Goal: Information Seeking & Learning: Learn about a topic

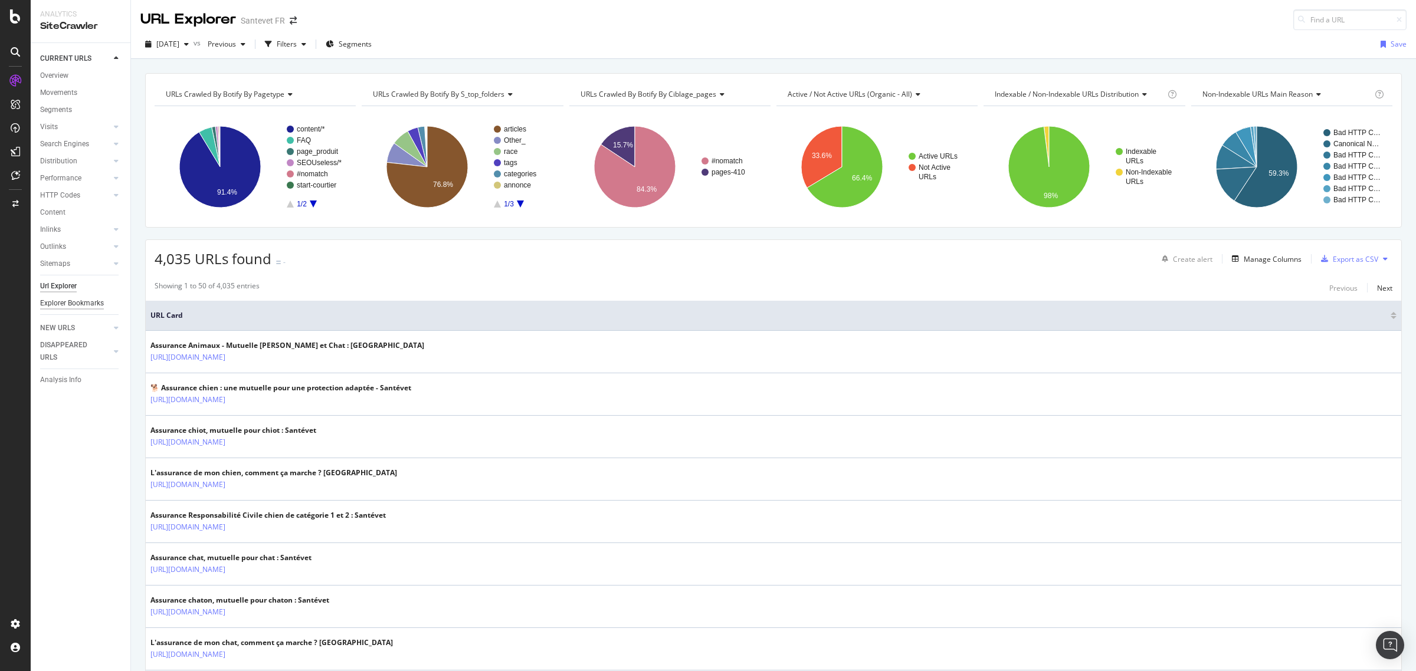
click at [91, 301] on div "Explorer Bookmarks" at bounding box center [72, 303] width 64 height 12
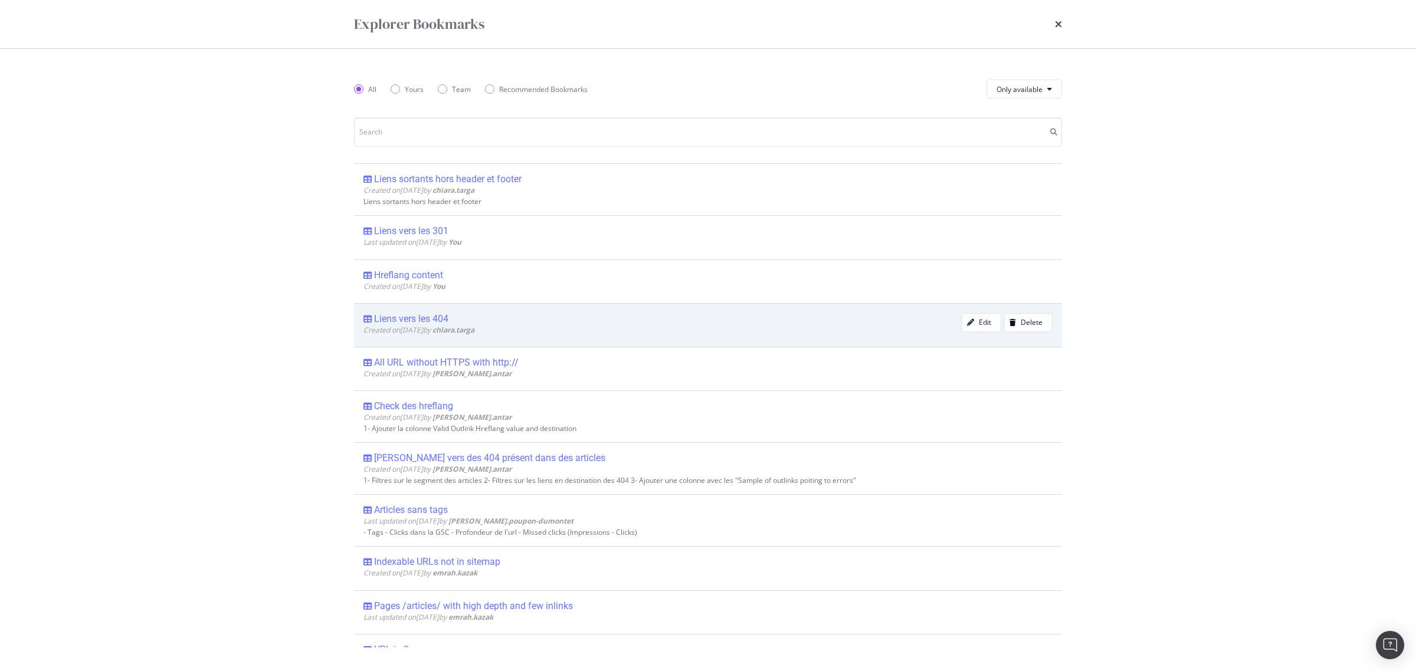
click at [427, 316] on div "Liens vers les 404" at bounding box center [411, 319] width 74 height 12
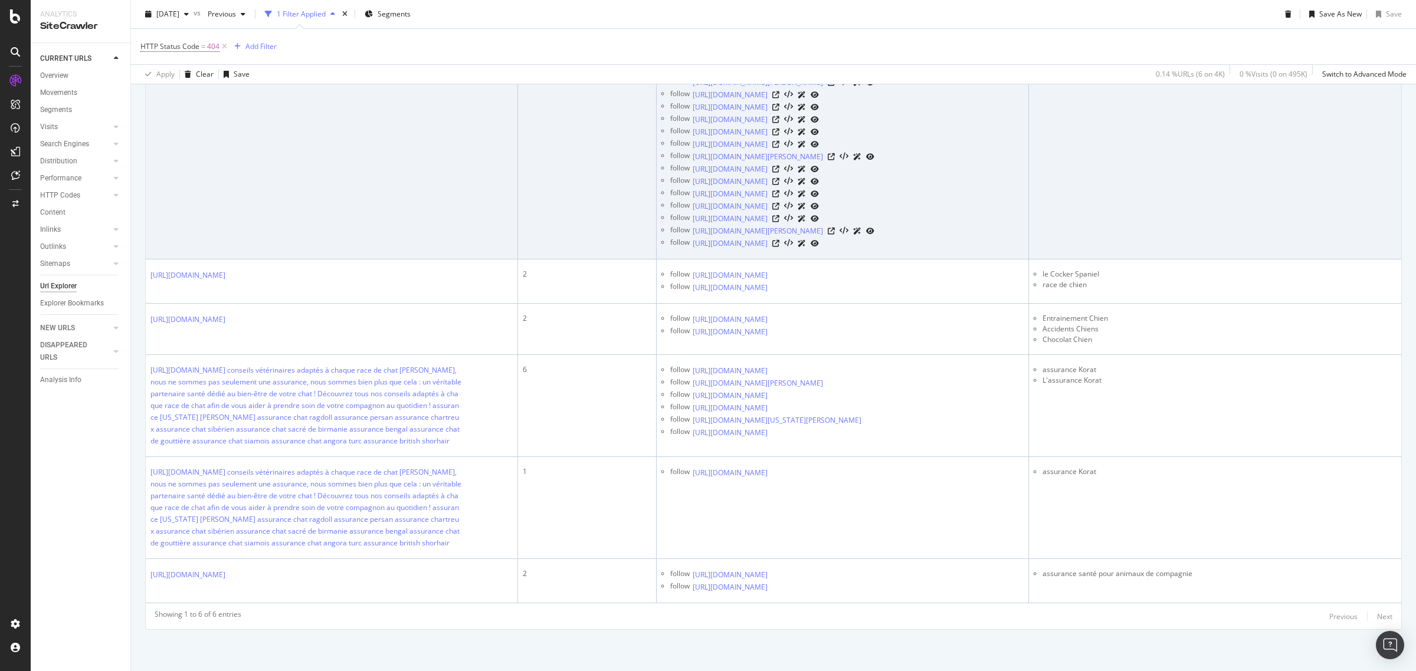
scroll to position [2403, 0]
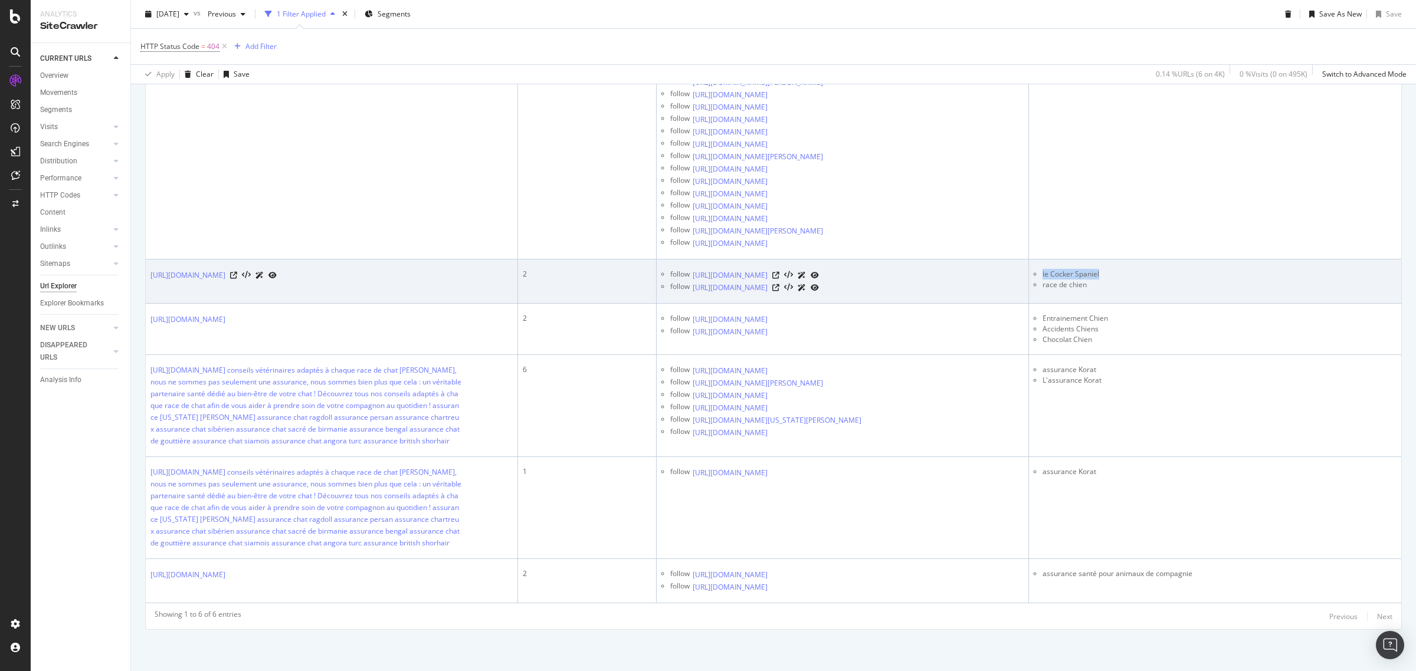
drag, startPoint x: 1110, startPoint y: 274, endPoint x: 1034, endPoint y: 273, distance: 75.5
click at [1043, 273] on li "le Cocker Spaniel" at bounding box center [1220, 274] width 354 height 11
copy li "le Cocker Spaniel"
click at [779, 272] on icon at bounding box center [775, 275] width 7 height 7
drag, startPoint x: 930, startPoint y: 273, endPoint x: 794, endPoint y: 276, distance: 136.9
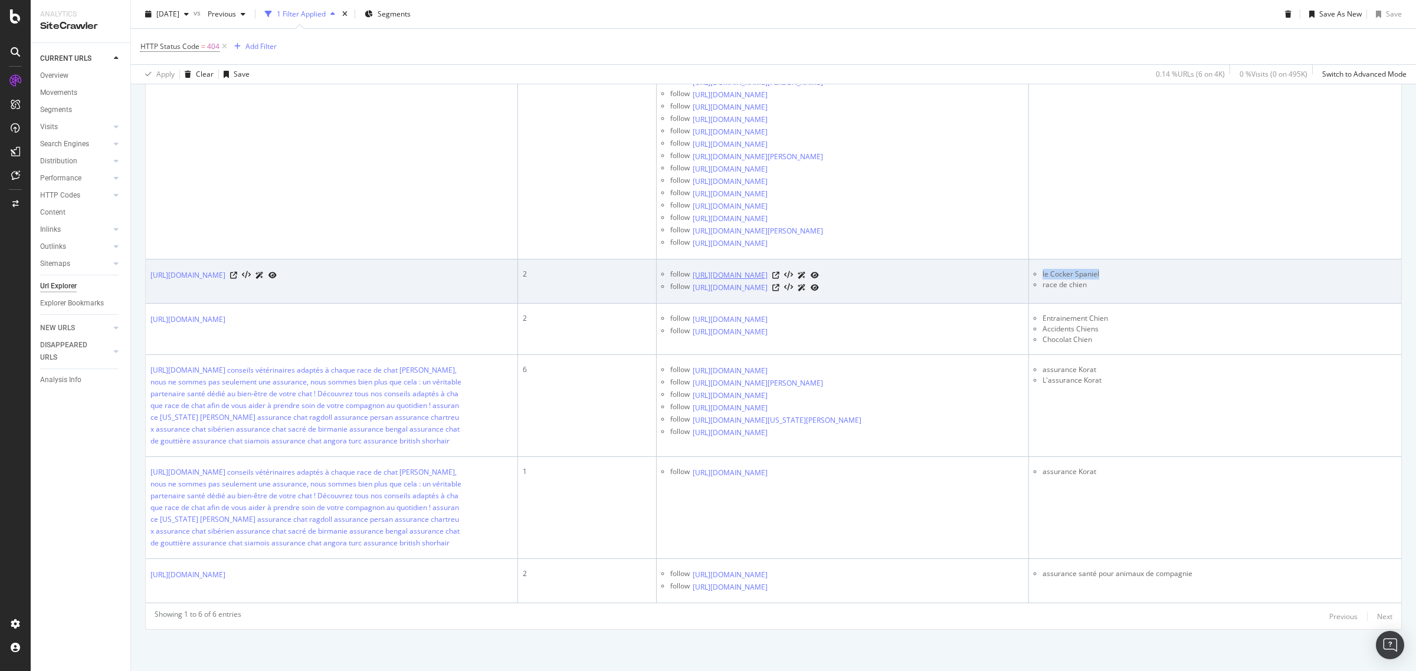
click at [794, 276] on div "follow [URL][DOMAIN_NAME]" at bounding box center [846, 275] width 353 height 12
copy div "chien-pour-enfant"
drag, startPoint x: 968, startPoint y: 287, endPoint x: 805, endPoint y: 289, distance: 162.3
click at [805, 289] on div "follow [URL][DOMAIN_NAME]" at bounding box center [846, 287] width 353 height 12
copy div "chien-le-plus-beau-du-monde"
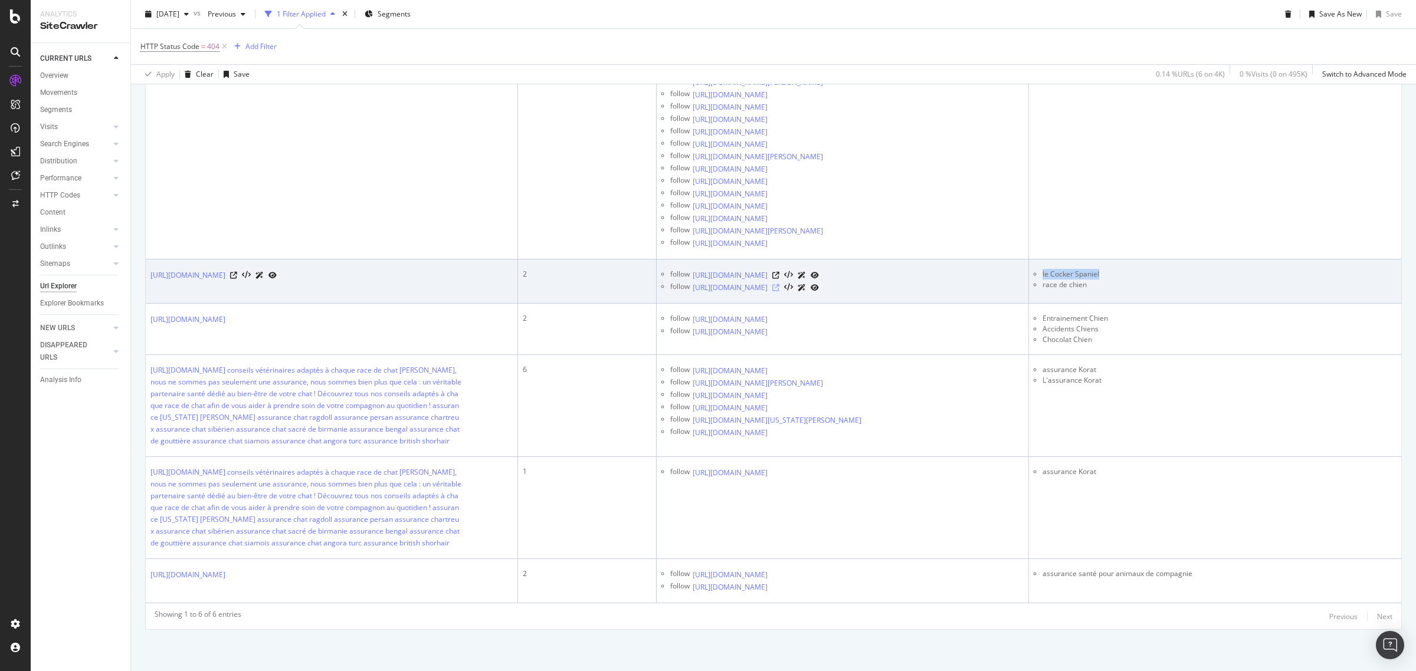
click at [779, 288] on icon at bounding box center [775, 287] width 7 height 7
copy li "race de chien"
drag, startPoint x: 1087, startPoint y: 287, endPoint x: 1035, endPoint y: 284, distance: 52.0
click at [1043, 284] on li "race de chien" at bounding box center [1220, 285] width 354 height 11
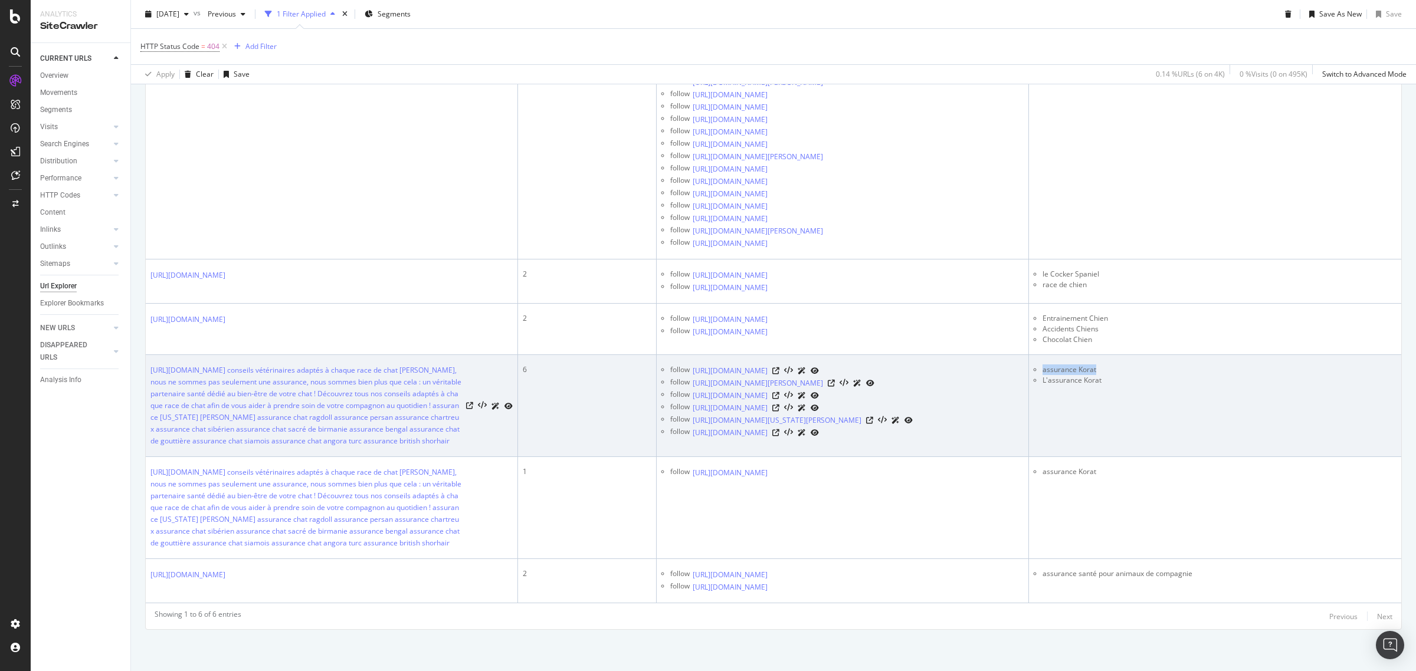
copy li "assurance Korat"
drag, startPoint x: 1111, startPoint y: 370, endPoint x: 1036, endPoint y: 372, distance: 75.0
click at [1043, 372] on li "assurance Korat" at bounding box center [1220, 370] width 354 height 11
click at [779, 368] on icon at bounding box center [775, 371] width 7 height 7
click at [835, 385] on icon at bounding box center [831, 383] width 7 height 7
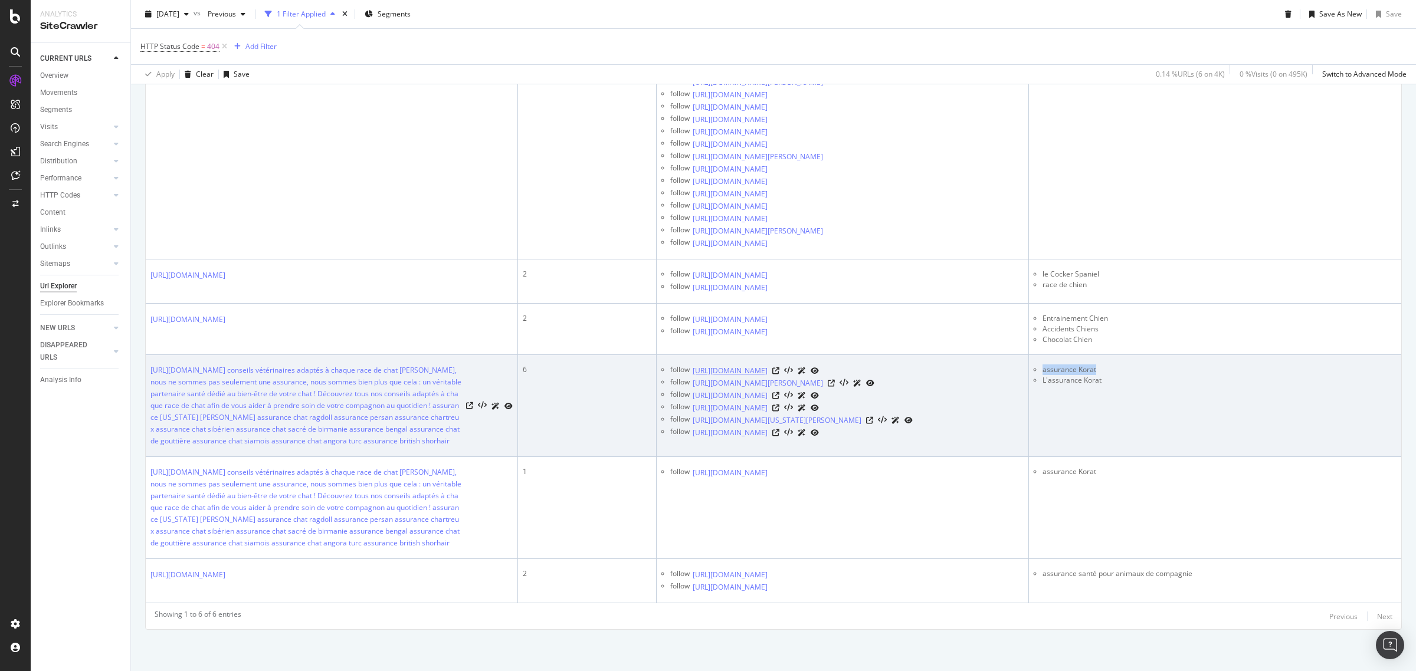
drag, startPoint x: 936, startPoint y: 367, endPoint x: 777, endPoint y: 372, distance: 158.8
click at [777, 372] on div "follow [URL][DOMAIN_NAME]" at bounding box center [846, 371] width 353 height 12
copy div "assurance-chat-[PERSON_NAME]"
drag, startPoint x: 940, startPoint y: 384, endPoint x: 778, endPoint y: 384, distance: 162.3
click at [778, 384] on div "follow [URL][DOMAIN_NAME][PERSON_NAME]" at bounding box center [846, 383] width 353 height 12
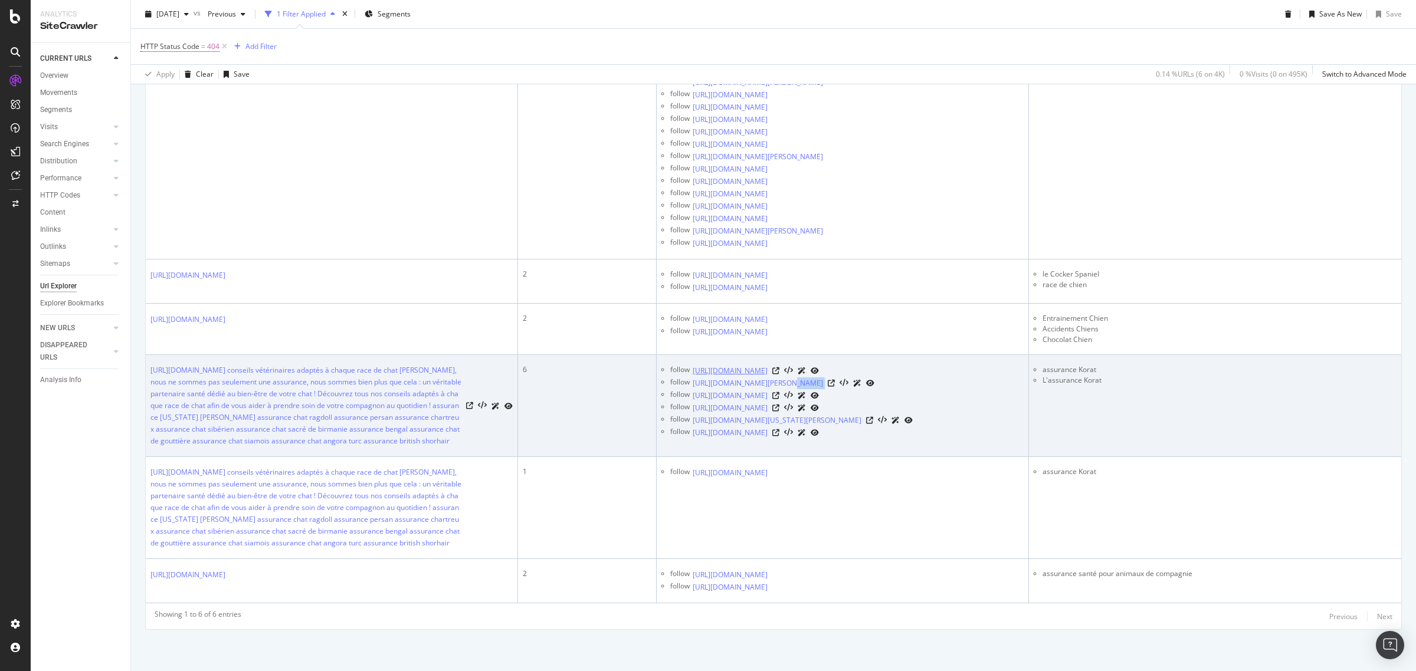
copy div "assurance-mutuelle-ragdoll"
drag, startPoint x: 943, startPoint y: 372, endPoint x: 779, endPoint y: 369, distance: 164.0
click at [779, 369] on div "follow [URL][DOMAIN_NAME]" at bounding box center [846, 371] width 353 height 12
drag, startPoint x: 956, startPoint y: 393, endPoint x: 777, endPoint y: 396, distance: 178.8
click at [777, 396] on div "follow [URL][DOMAIN_NAME]" at bounding box center [846, 395] width 353 height 12
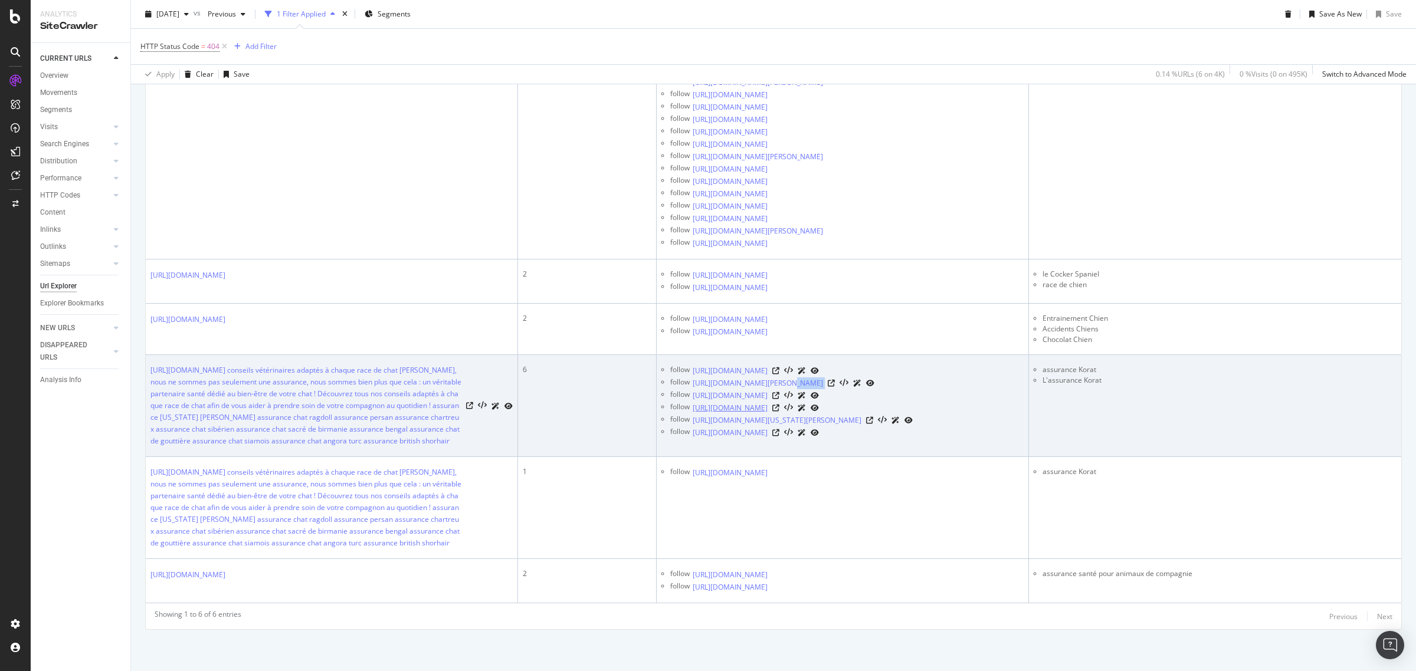
copy div "assurance-mutuelle-persan"
copy div "assurance-mutuelle-angora-turc"
drag, startPoint x: 946, startPoint y: 411, endPoint x: 778, endPoint y: 406, distance: 168.2
click at [778, 406] on div "follow [URL][DOMAIN_NAME]" at bounding box center [846, 408] width 353 height 12
drag, startPoint x: 949, startPoint y: 420, endPoint x: 777, endPoint y: 419, distance: 171.7
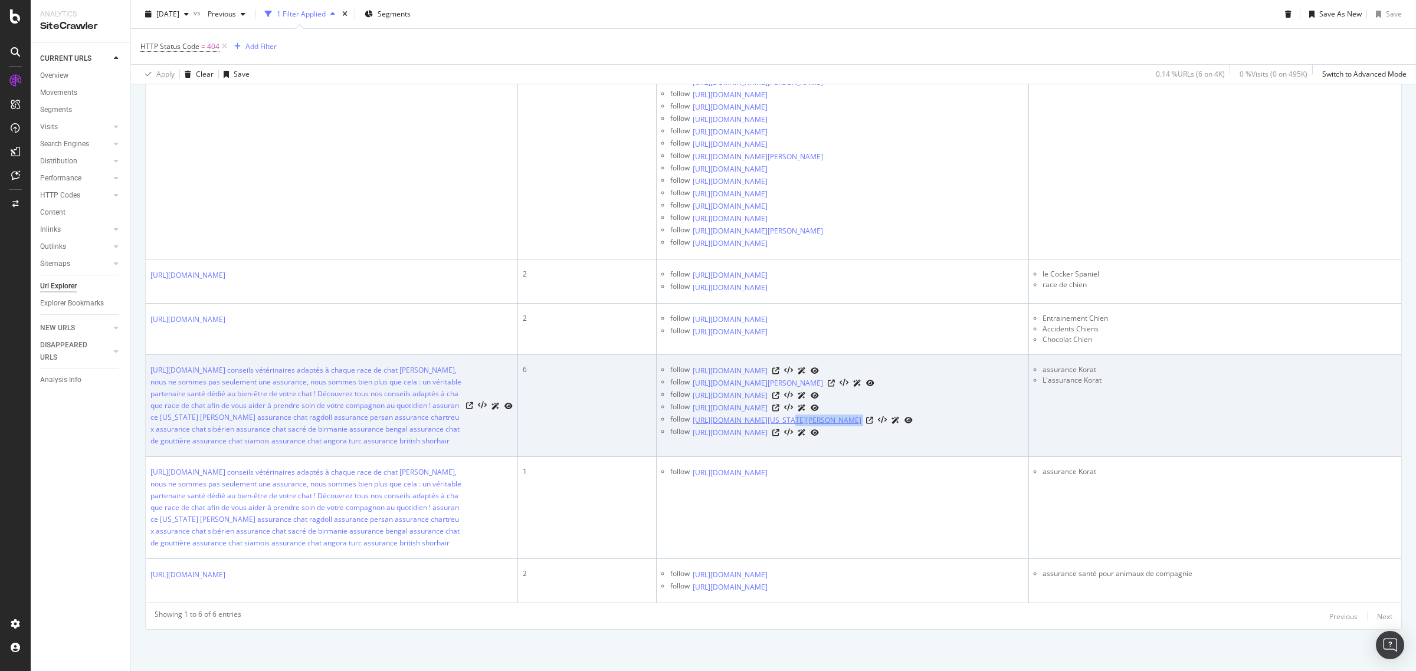
click at [777, 419] on div "follow [URL][DOMAIN_NAME][US_STATE][PERSON_NAME]" at bounding box center [846, 420] width 353 height 12
copy div "assurance-mutuelle-[US_STATE]-[PERSON_NAME]"
drag, startPoint x: 956, startPoint y: 434, endPoint x: 778, endPoint y: 430, distance: 178.2
click at [778, 430] on div "follow [URL][DOMAIN_NAME]" at bounding box center [846, 433] width 353 height 12
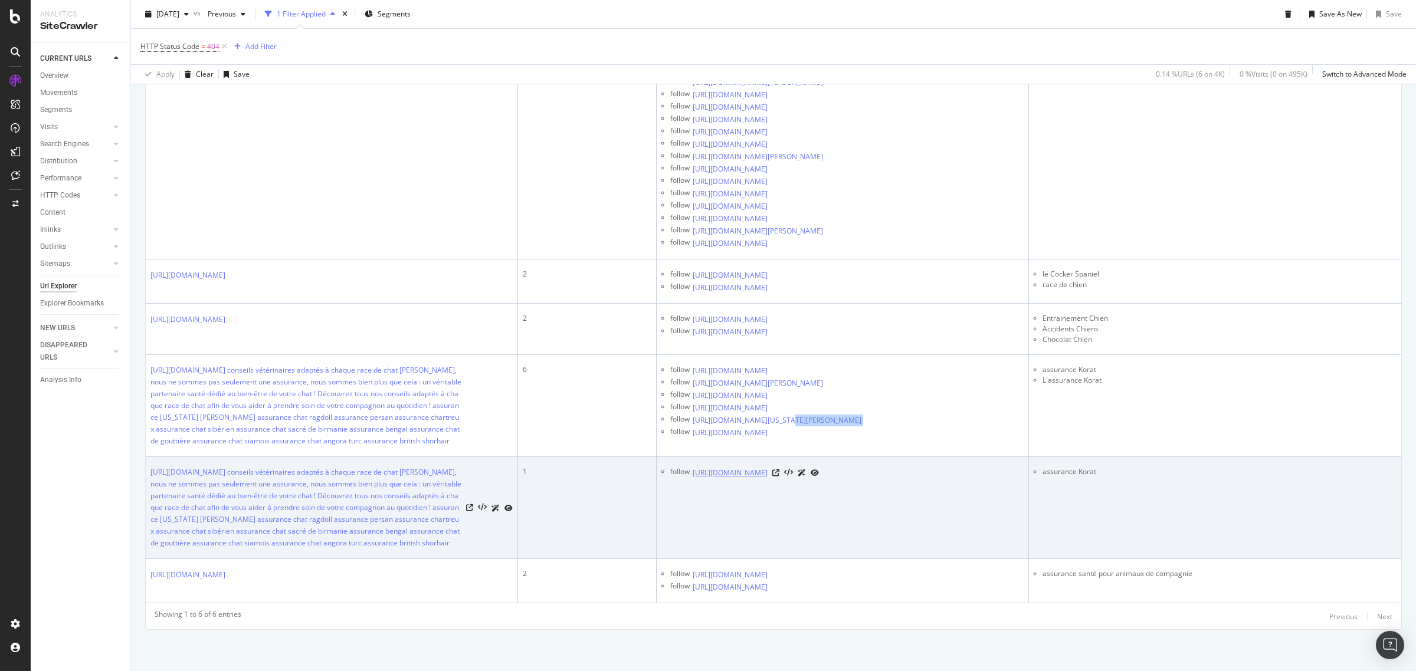
drag, startPoint x: 972, startPoint y: 473, endPoint x: 777, endPoint y: 471, distance: 194.7
click at [777, 471] on div "follow [URL][DOMAIN_NAME]" at bounding box center [846, 473] width 353 height 12
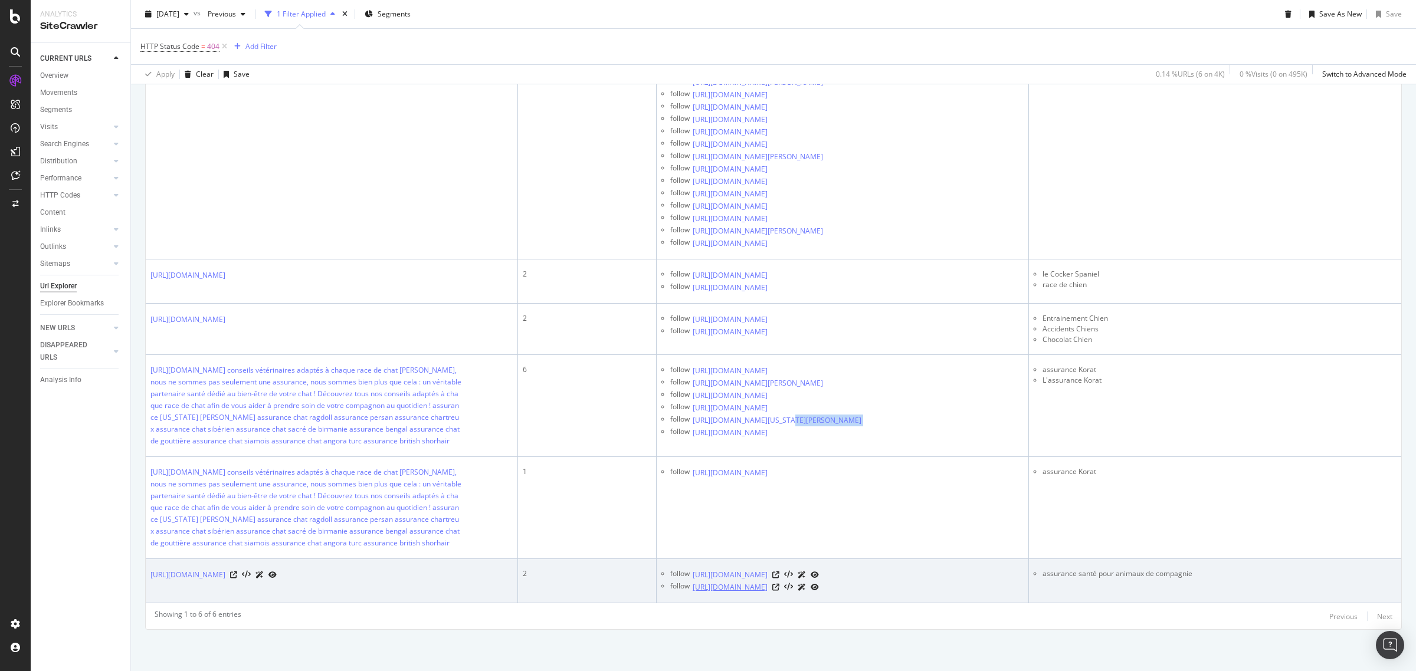
drag, startPoint x: 1025, startPoint y: 585, endPoint x: 803, endPoint y: 590, distance: 221.9
click at [803, 590] on tr "[URL][DOMAIN_NAME] 2 follow [URL][DOMAIN_NAME] follow [URL][DOMAIN_NAME] assura…" at bounding box center [774, 581] width 1256 height 44
drag, startPoint x: 1199, startPoint y: 575, endPoint x: 1038, endPoint y: 572, distance: 161.1
click at [1043, 572] on li "assurance santé pour animaux de compagnie" at bounding box center [1220, 574] width 354 height 11
click at [779, 585] on icon at bounding box center [775, 587] width 7 height 7
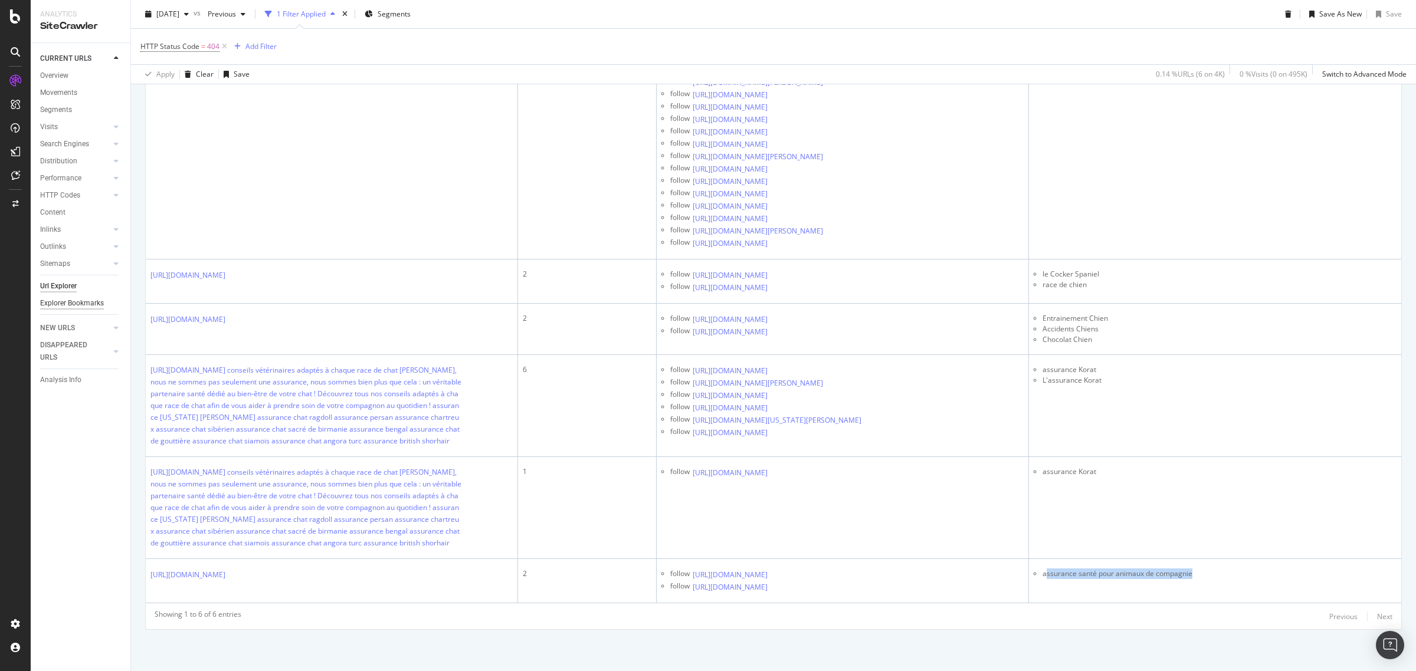
click at [69, 300] on div "Explorer Bookmarks" at bounding box center [72, 303] width 64 height 12
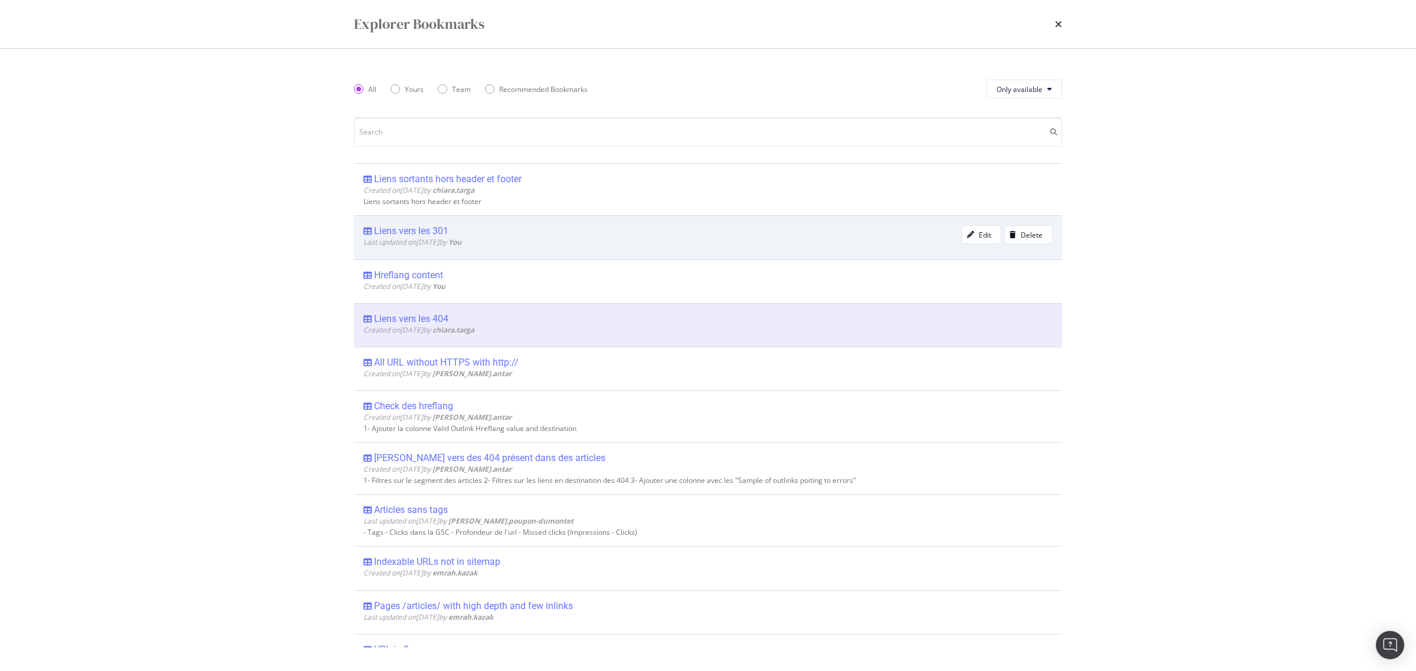
click at [386, 231] on div "Liens vers les 301" at bounding box center [411, 231] width 74 height 12
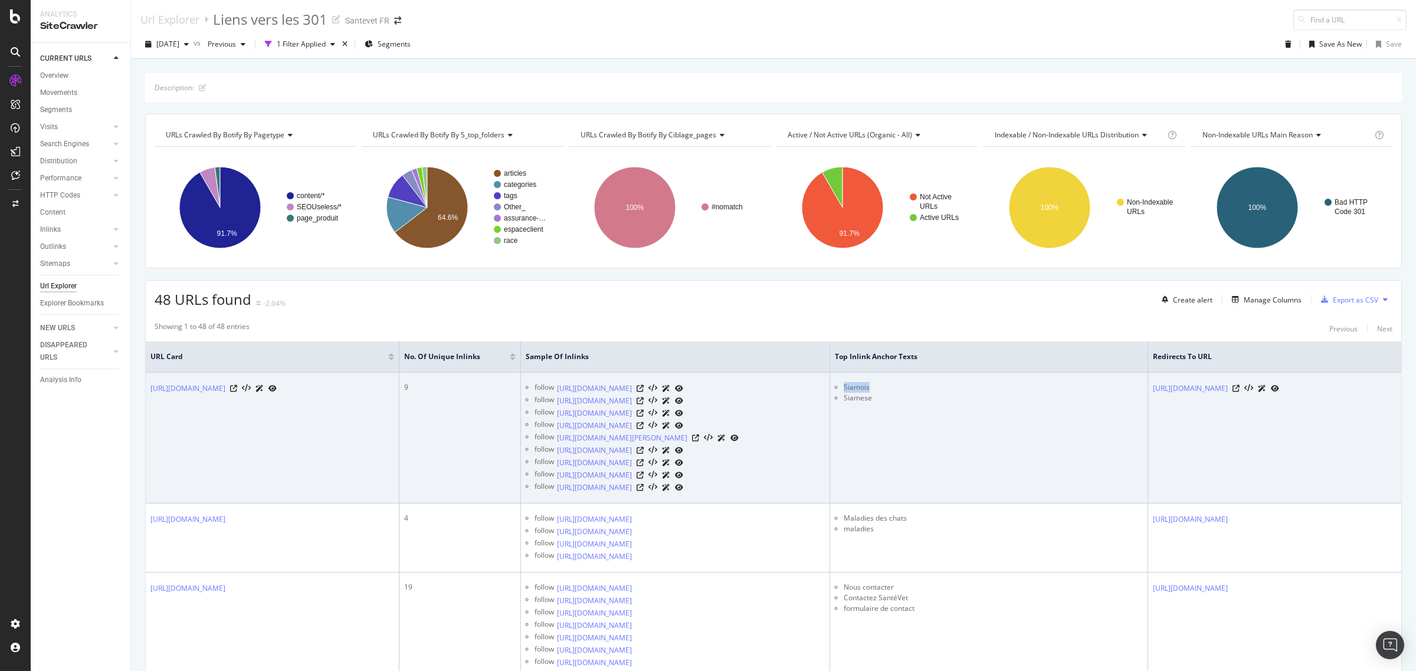
drag, startPoint x: 886, startPoint y: 389, endPoint x: 859, endPoint y: 388, distance: 26.6
click at [859, 388] on li "Siamois" at bounding box center [993, 387] width 299 height 11
click at [644, 400] on icon at bounding box center [640, 401] width 7 height 7
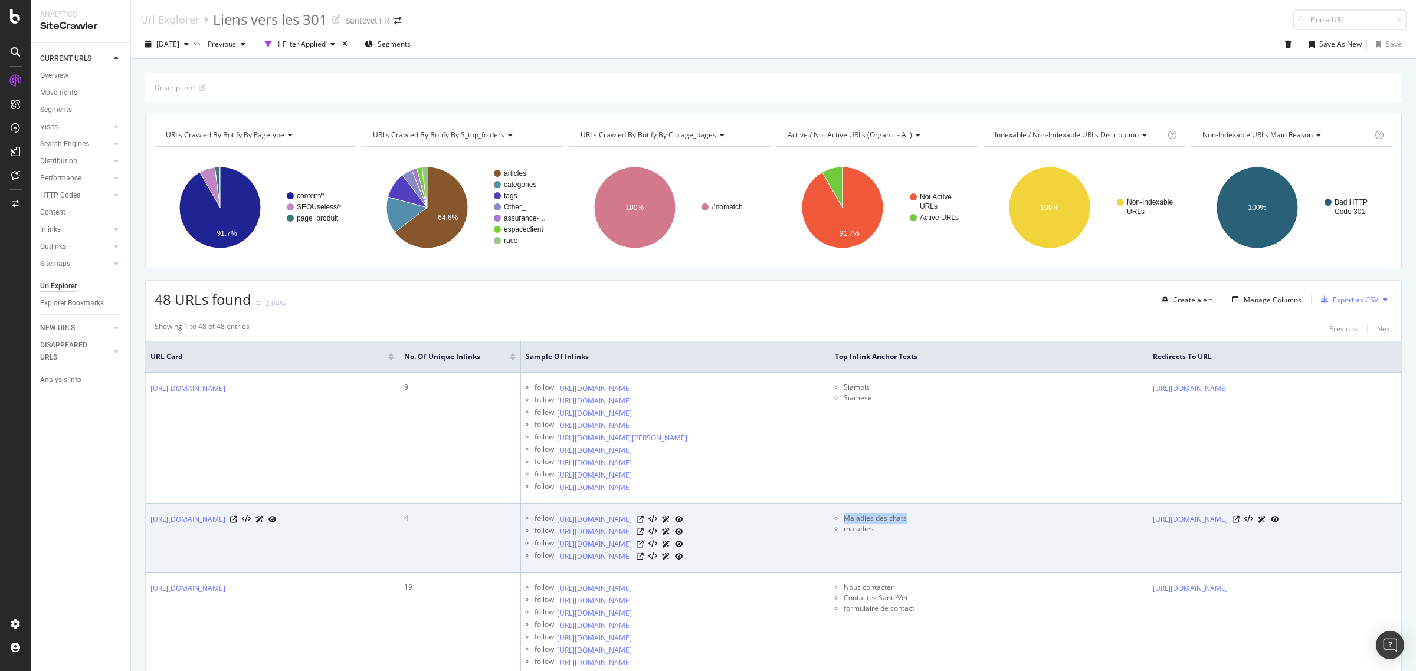
drag, startPoint x: 944, startPoint y: 535, endPoint x: 860, endPoint y: 525, distance: 84.4
click at [857, 526] on ul "Maladies des chats maladies" at bounding box center [989, 523] width 308 height 21
click at [893, 535] on li "maladies" at bounding box center [993, 529] width 299 height 11
drag, startPoint x: 926, startPoint y: 531, endPoint x: 835, endPoint y: 533, distance: 90.9
click at [851, 524] on li "Maladies des chats" at bounding box center [993, 518] width 299 height 11
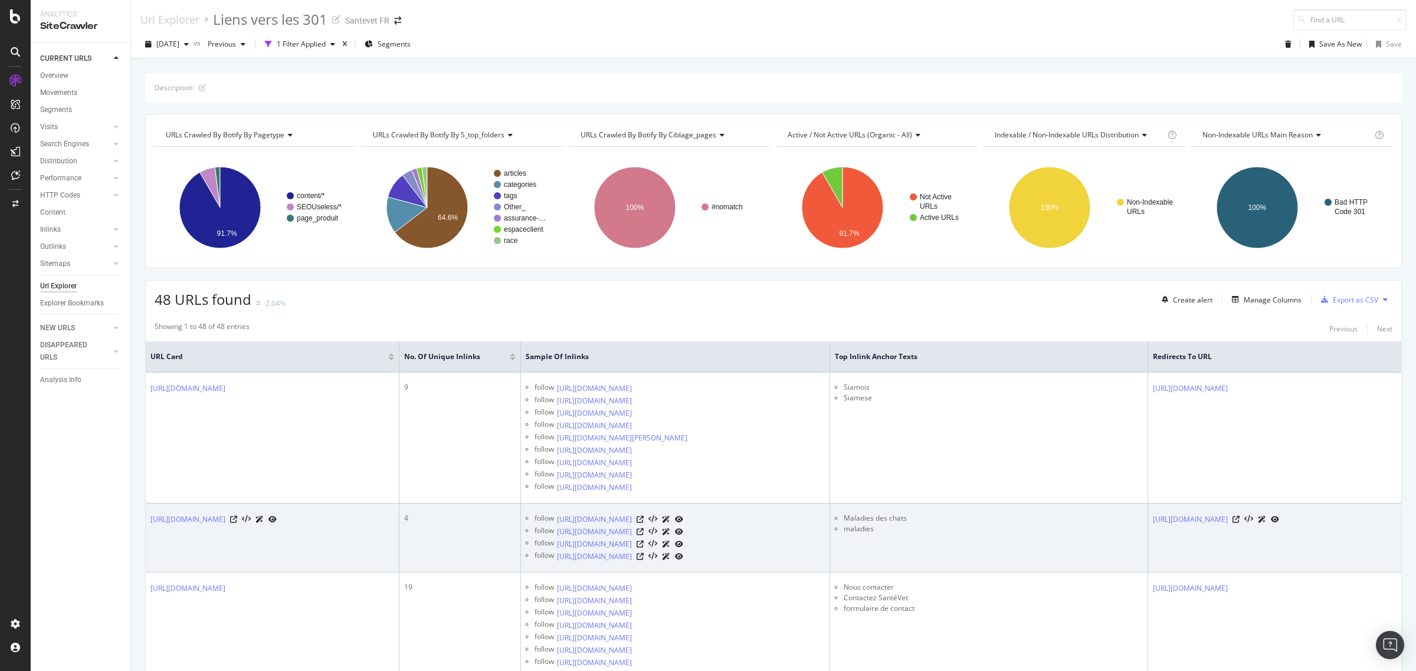
click at [683, 538] on div at bounding box center [660, 532] width 47 height 12
click at [644, 536] on icon at bounding box center [640, 532] width 7 height 7
click at [644, 548] on icon at bounding box center [640, 544] width 7 height 7
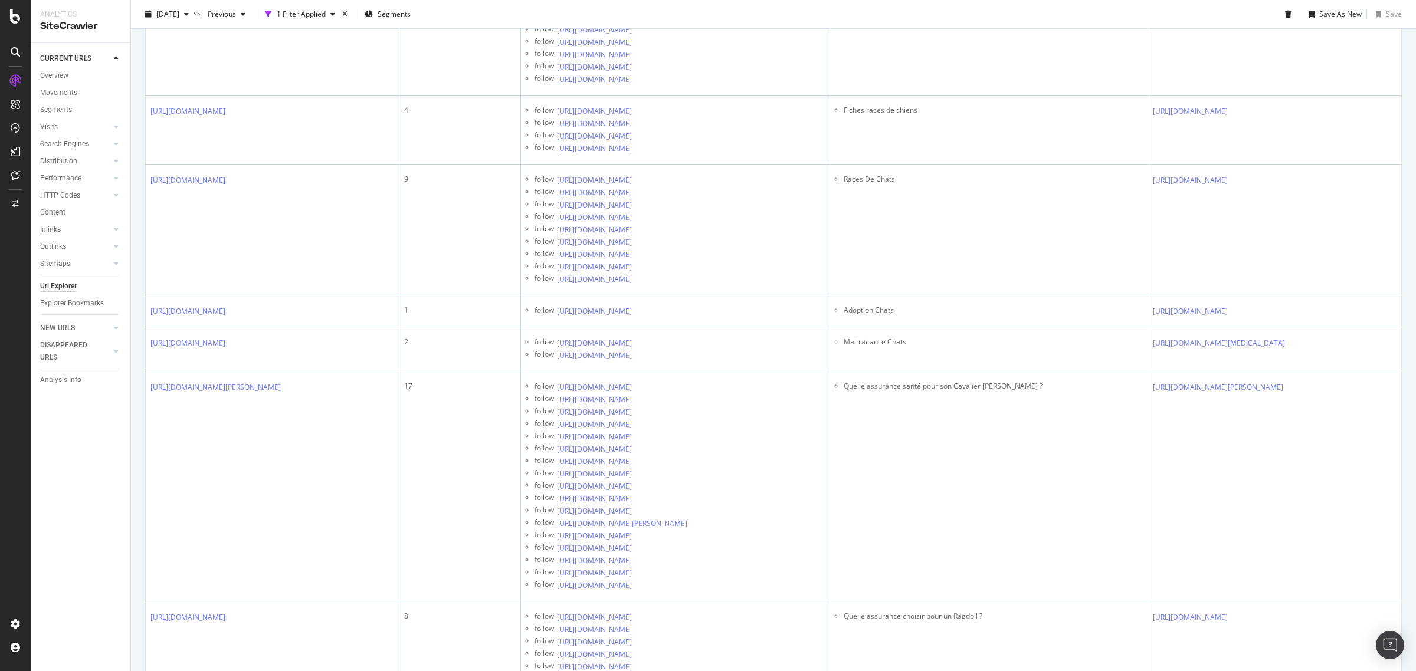
scroll to position [738, 0]
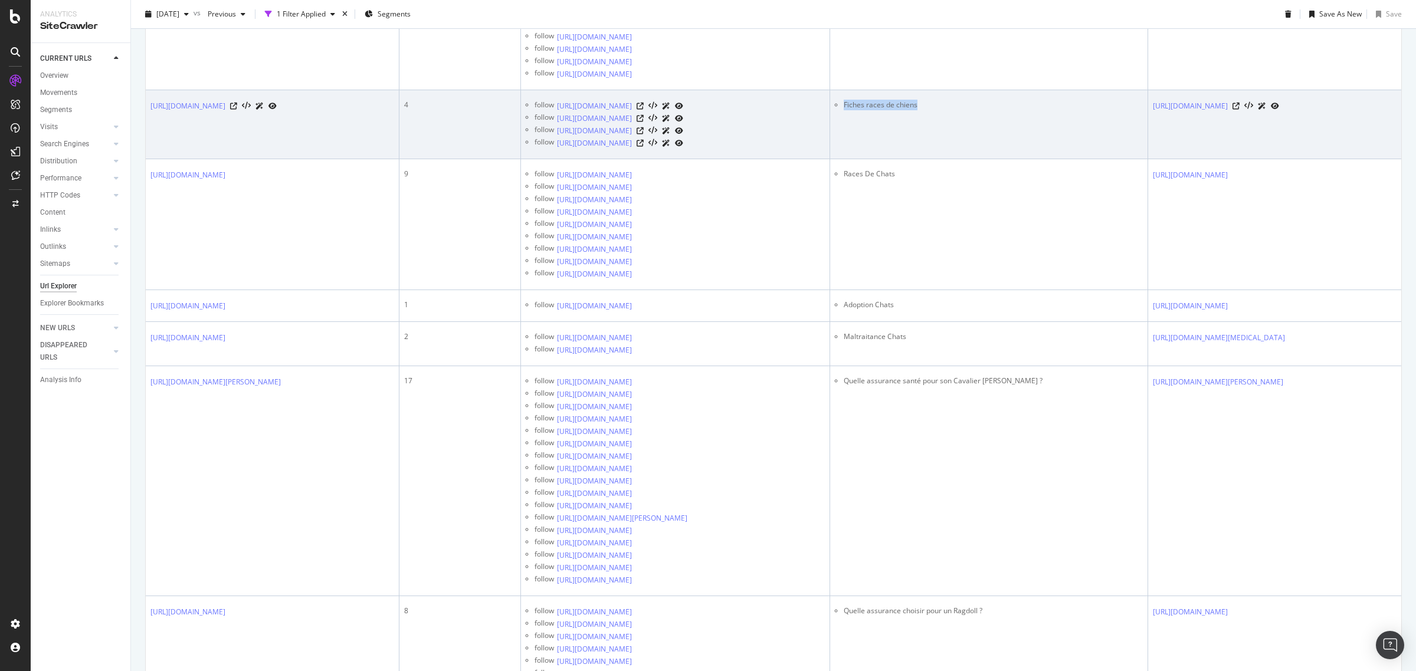
drag, startPoint x: 965, startPoint y: 157, endPoint x: 860, endPoint y: 166, distance: 105.4
click at [860, 110] on li "Fiches races de chiens" at bounding box center [993, 105] width 299 height 11
click at [644, 110] on icon at bounding box center [640, 106] width 7 height 7
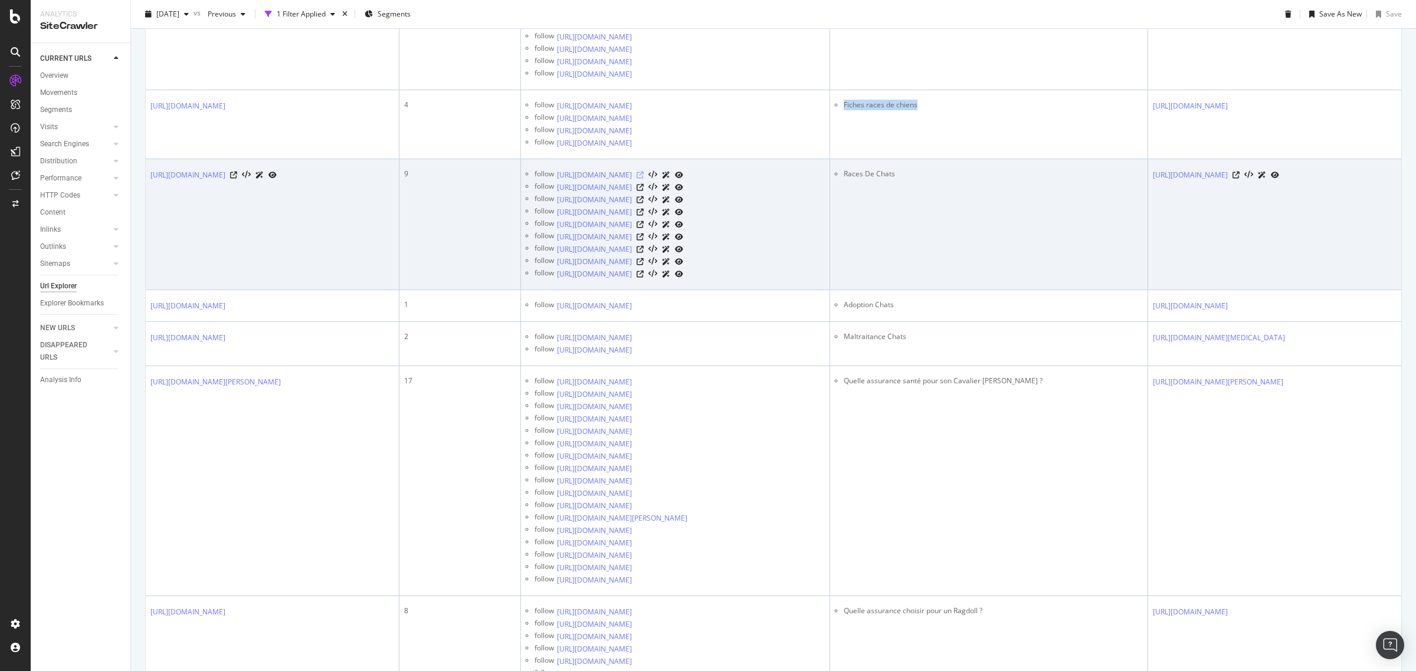
click at [644, 179] on icon at bounding box center [640, 175] width 7 height 7
drag, startPoint x: 805, startPoint y: 263, endPoint x: 694, endPoint y: 266, distance: 111.5
click at [694, 181] on div "follow [URL][DOMAIN_NAME]" at bounding box center [680, 175] width 290 height 12
drag, startPoint x: 827, startPoint y: 279, endPoint x: 691, endPoint y: 279, distance: 135.1
click at [691, 194] on div "follow [URL][DOMAIN_NAME]" at bounding box center [680, 187] width 290 height 12
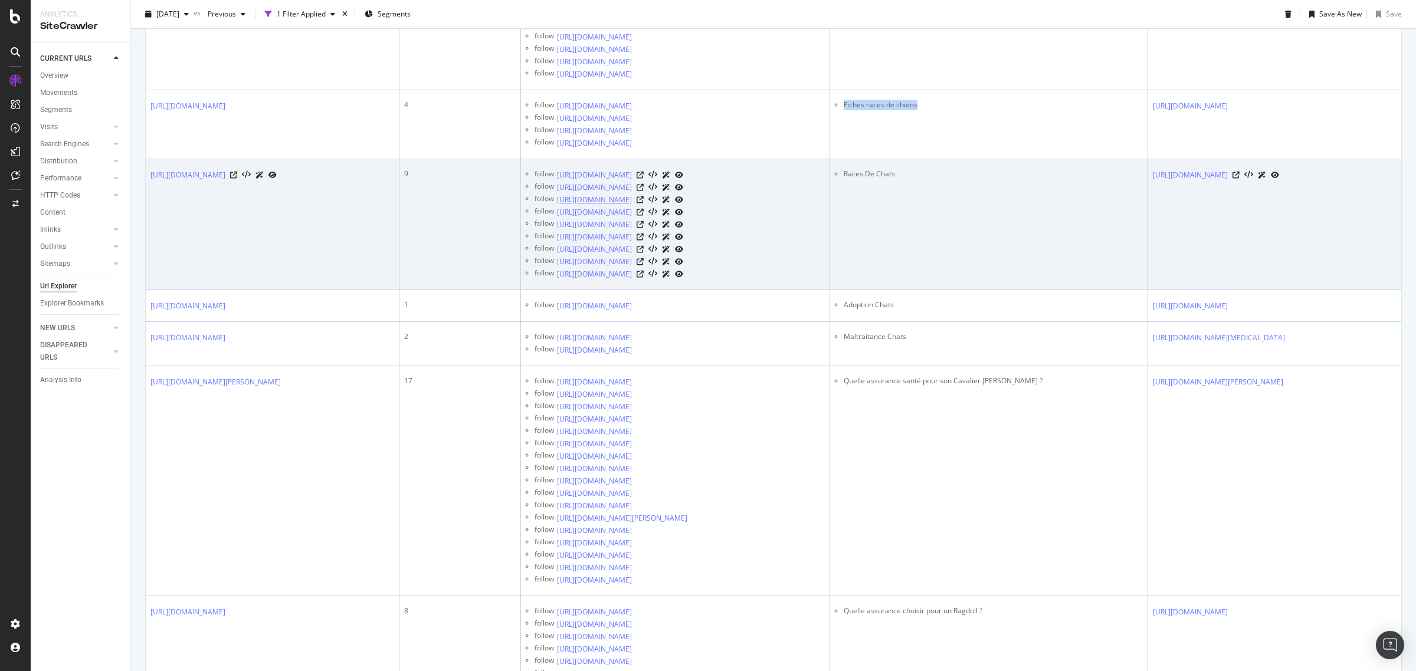
drag, startPoint x: 836, startPoint y: 287, endPoint x: 692, endPoint y: 287, distance: 144.0
click at [692, 206] on div "follow [URL][DOMAIN_NAME]" at bounding box center [680, 200] width 290 height 12
click at [857, 290] on td "Races De Chats" at bounding box center [989, 224] width 318 height 131
drag, startPoint x: 859, startPoint y: 305, endPoint x: 749, endPoint y: 296, distance: 110.1
click at [749, 290] on tr "[URL][DOMAIN_NAME] 9 follow [URL][DOMAIN_NAME] follow [URL][DOMAIN_NAME] follow…" at bounding box center [774, 224] width 1256 height 131
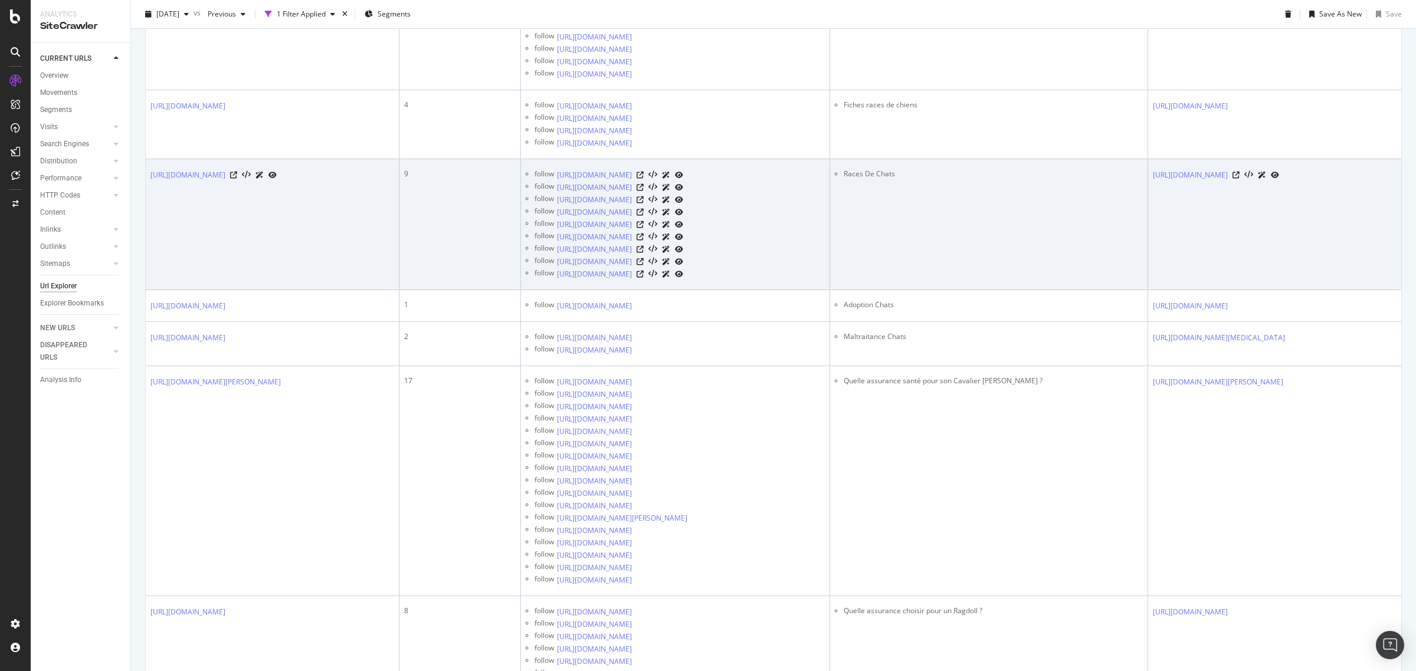
click at [886, 290] on td "Races De Chats" at bounding box center [989, 224] width 318 height 131
drag, startPoint x: 835, startPoint y: 301, endPoint x: 692, endPoint y: 299, distance: 143.4
click at [692, 218] on div "follow [URL][DOMAIN_NAME]" at bounding box center [680, 212] width 290 height 12
drag, startPoint x: 857, startPoint y: 316, endPoint x: 814, endPoint y: 312, distance: 43.3
click at [739, 290] on tr "[URL][DOMAIN_NAME] 9 follow [URL][DOMAIN_NAME] follow [URL][DOMAIN_NAME] follow…" at bounding box center [774, 224] width 1256 height 131
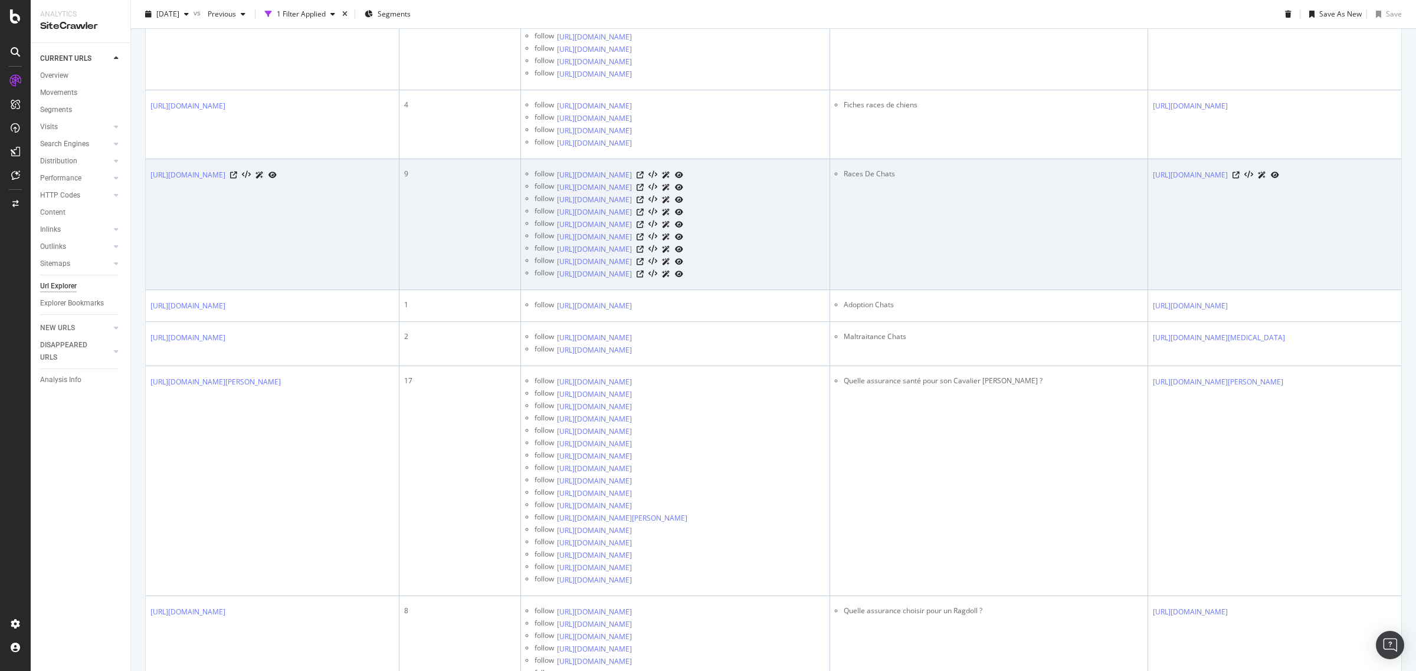
click at [877, 290] on td "Races De Chats" at bounding box center [989, 224] width 318 height 131
drag, startPoint x: 877, startPoint y: 314, endPoint x: 812, endPoint y: 307, distance: 65.3
click at [812, 290] on tr "[URL][DOMAIN_NAME] 9 follow [URL][DOMAIN_NAME] follow [URL][DOMAIN_NAME] follow…" at bounding box center [774, 224] width 1256 height 131
click at [884, 290] on td "Races De Chats" at bounding box center [989, 224] width 318 height 131
click at [845, 290] on td "Races De Chats" at bounding box center [989, 224] width 318 height 131
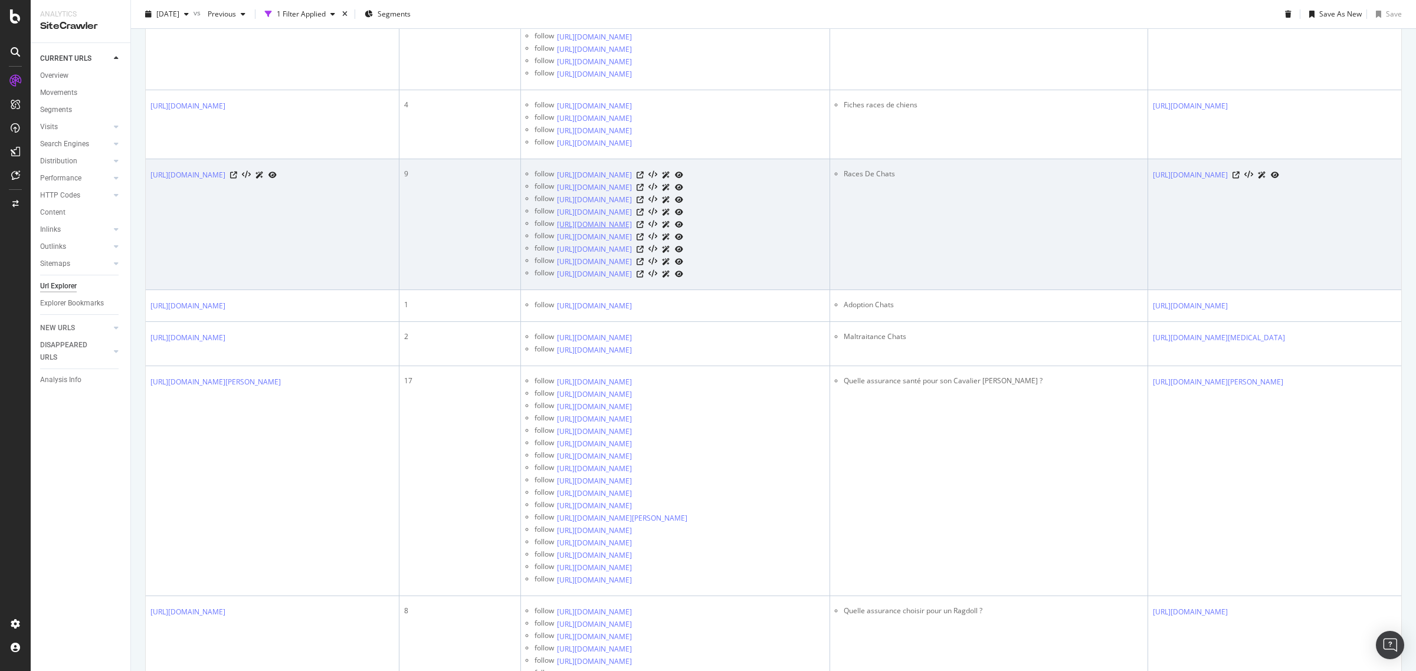
drag, startPoint x: 785, startPoint y: 314, endPoint x: 691, endPoint y: 314, distance: 93.8
click at [683, 231] on div "[URL][DOMAIN_NAME]" at bounding box center [620, 224] width 126 height 12
click at [874, 290] on td "Races De Chats" at bounding box center [989, 224] width 318 height 131
drag, startPoint x: 835, startPoint y: 329, endPoint x: 691, endPoint y: 325, distance: 144.0
click at [691, 243] on div "follow [URL][DOMAIN_NAME]" at bounding box center [680, 237] width 290 height 12
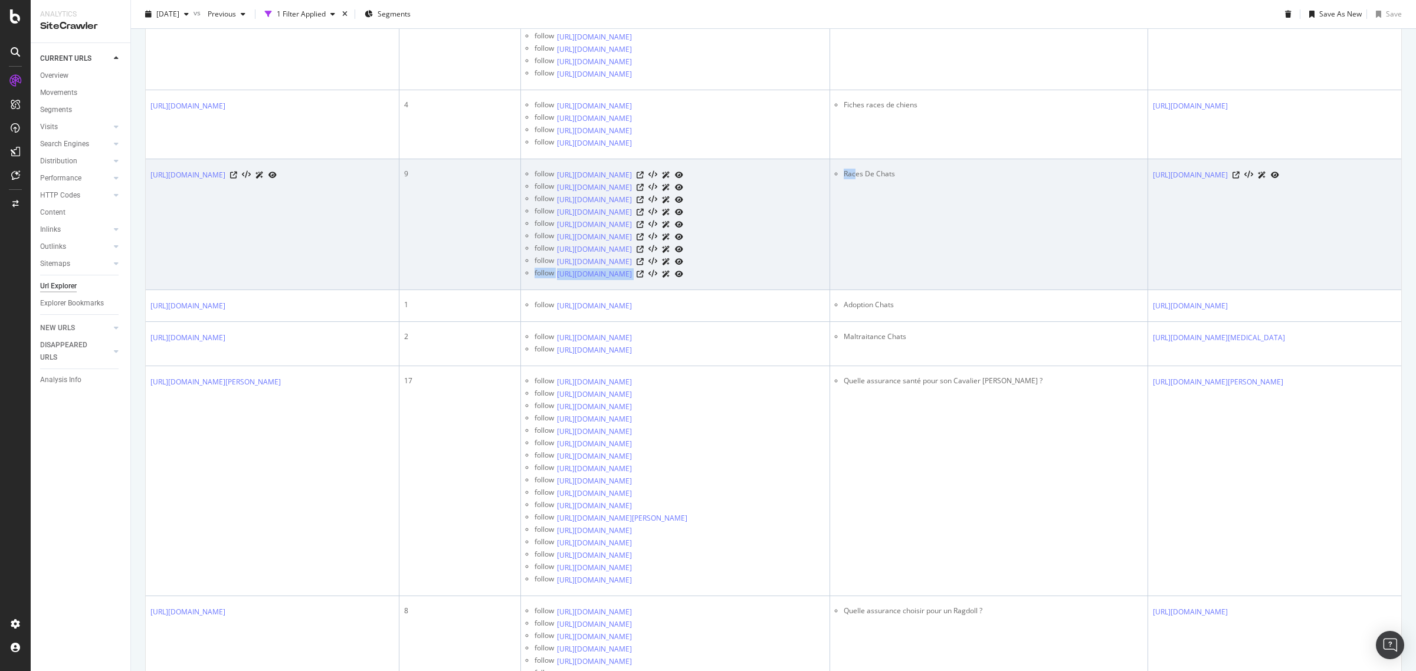
drag, startPoint x: 870, startPoint y: 344, endPoint x: 730, endPoint y: 347, distance: 139.9
click at [730, 290] on tr "[URL][DOMAIN_NAME] 9 follow [URL][DOMAIN_NAME] follow [URL][DOMAIN_NAME] follow…" at bounding box center [774, 224] width 1256 height 131
drag, startPoint x: 818, startPoint y: 342, endPoint x: 691, endPoint y: 337, distance: 126.4
click at [691, 255] on div "follow [URL][DOMAIN_NAME]" at bounding box center [680, 249] width 290 height 12
drag, startPoint x: 868, startPoint y: 353, endPoint x: 712, endPoint y: 353, distance: 156.4
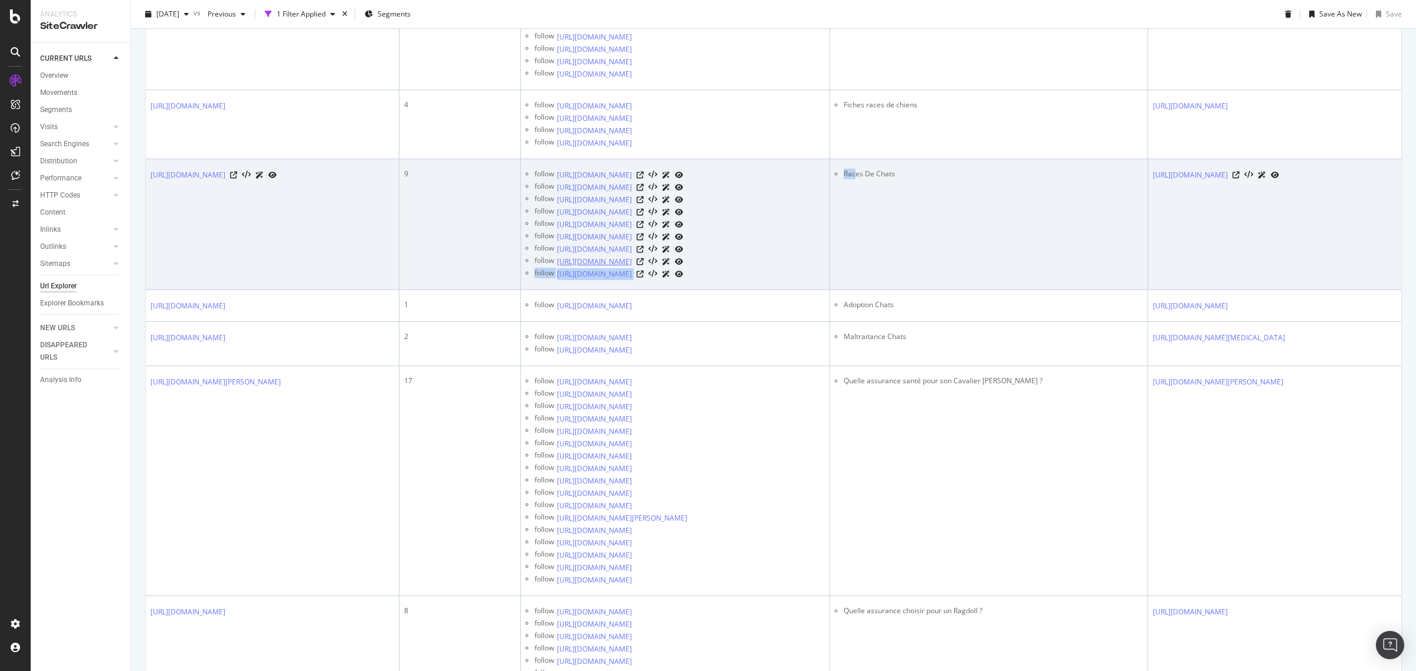
click at [712, 290] on tr "[URL][DOMAIN_NAME] 9 follow [URL][DOMAIN_NAME] follow [URL][DOMAIN_NAME] follow…" at bounding box center [774, 224] width 1256 height 131
drag, startPoint x: 808, startPoint y: 398, endPoint x: 644, endPoint y: 267, distance: 210.3
click at [694, 312] on div "follow [URL][DOMAIN_NAME]" at bounding box center [680, 306] width 290 height 12
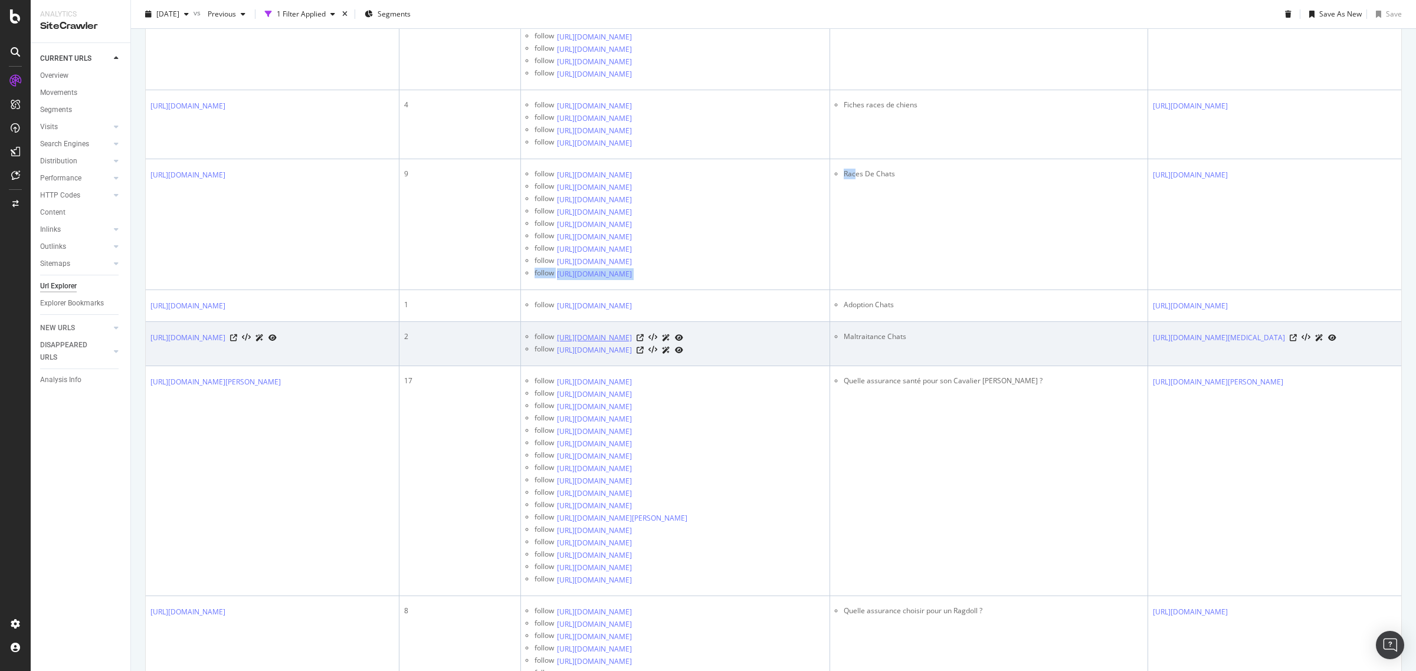
drag, startPoint x: 856, startPoint y: 459, endPoint x: 720, endPoint y: 440, distance: 137.1
click at [720, 366] on tr "[URL][DOMAIN_NAME] 2 follow [URL][DOMAIN_NAME] follow [URL][DOMAIN_NAME] Maltra…" at bounding box center [774, 344] width 1256 height 44
click at [644, 342] on icon at bounding box center [640, 338] width 7 height 7
click at [644, 354] on icon at bounding box center [640, 350] width 7 height 7
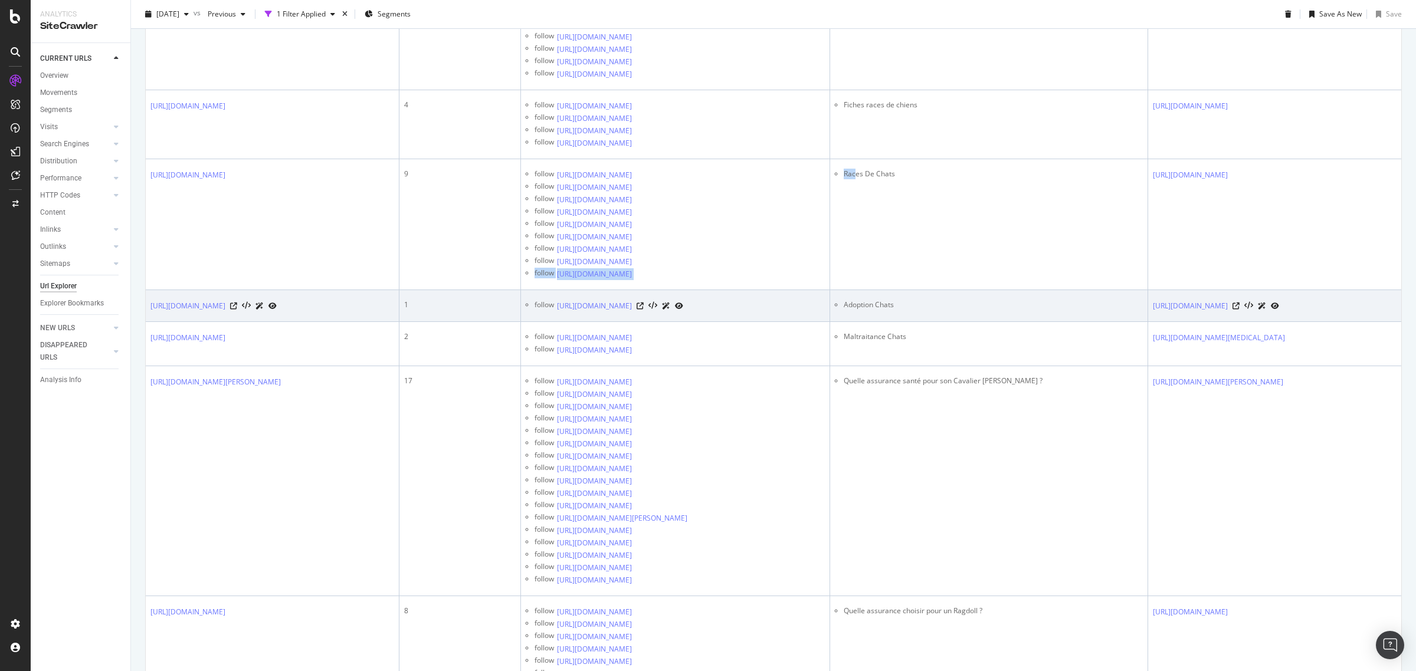
drag, startPoint x: 797, startPoint y: 446, endPoint x: 792, endPoint y: 410, distance: 36.2
click at [644, 342] on icon at bounding box center [640, 338] width 7 height 7
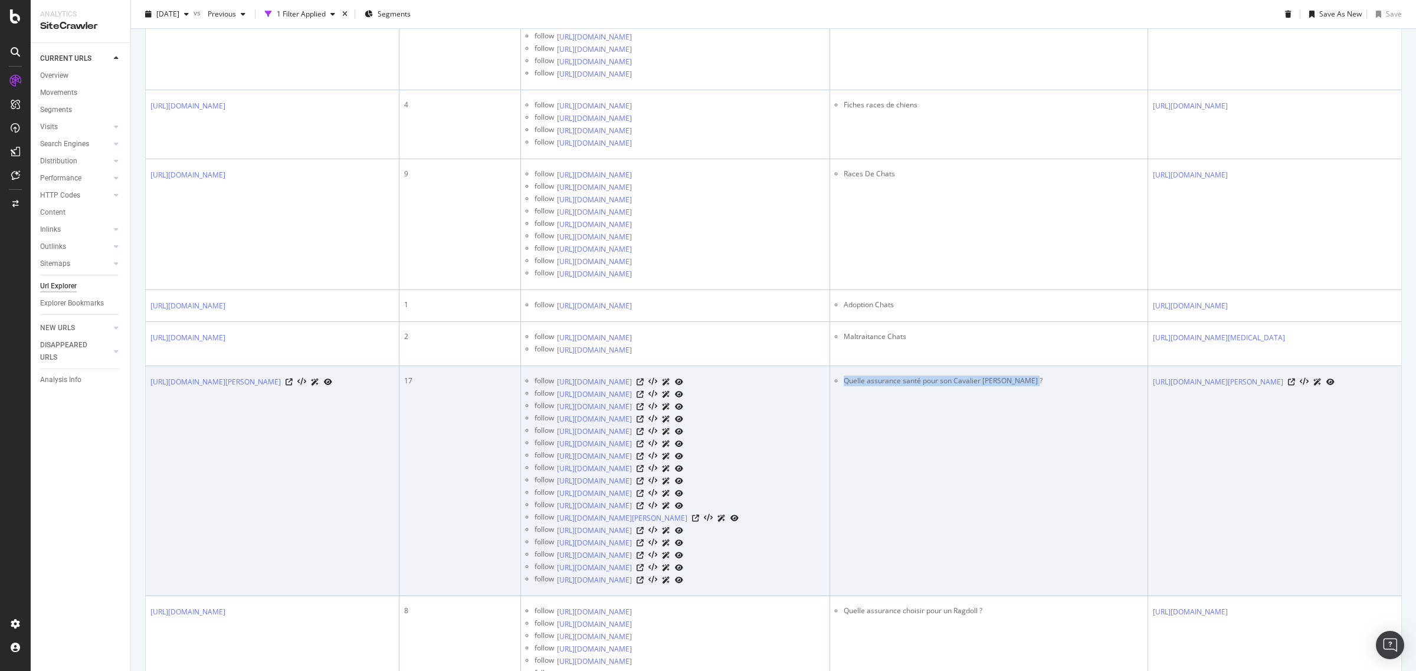
drag, startPoint x: 1051, startPoint y: 508, endPoint x: 854, endPoint y: 503, distance: 197.1
click at [854, 386] on ul "Quelle assurance santé pour son Cavalier [PERSON_NAME] ?" at bounding box center [989, 381] width 308 height 11
click at [644, 386] on icon at bounding box center [640, 382] width 7 height 7
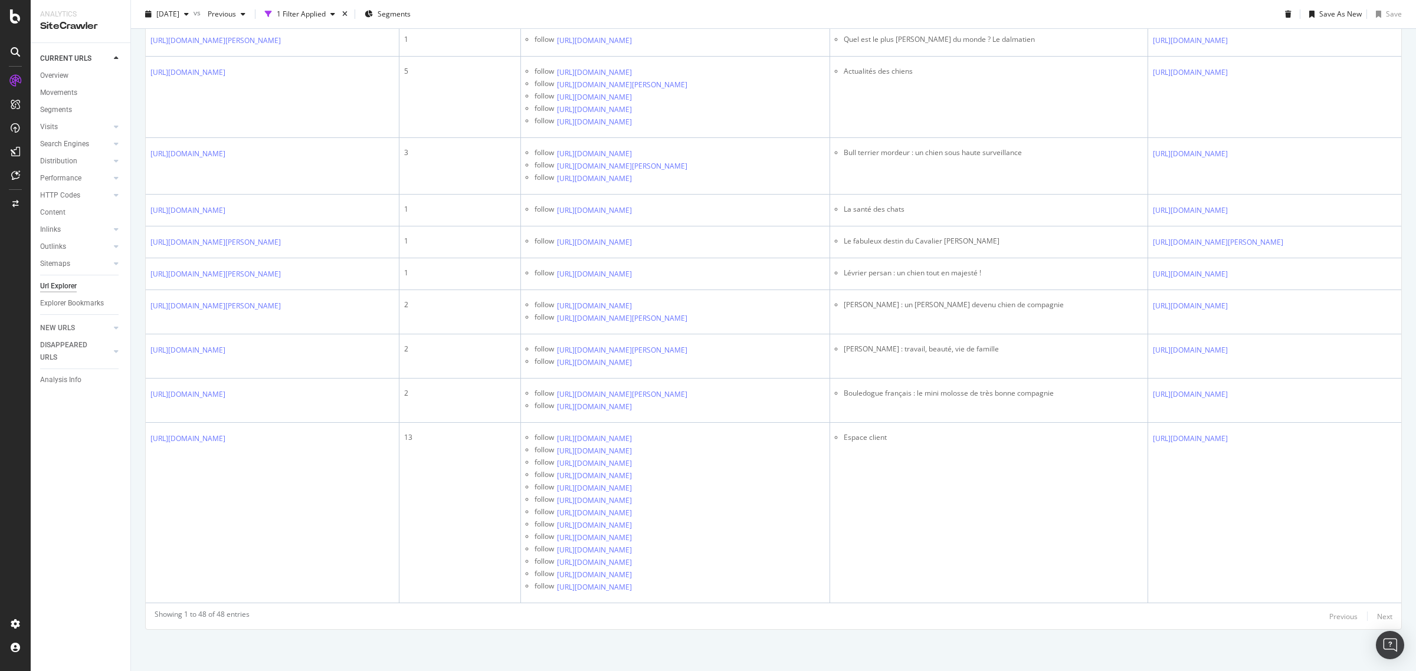
scroll to position [7154, 0]
drag, startPoint x: 977, startPoint y: 177, endPoint x: 833, endPoint y: 175, distance: 144.6
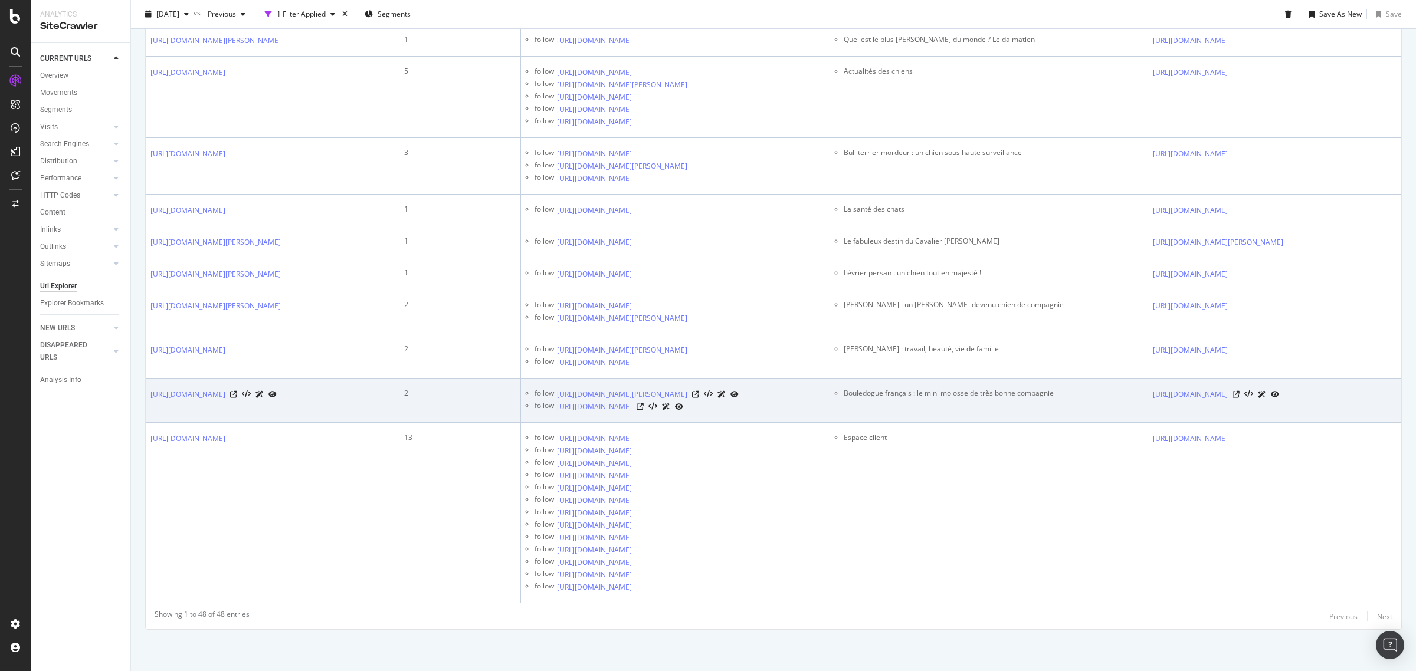
scroll to position [7491, 0]
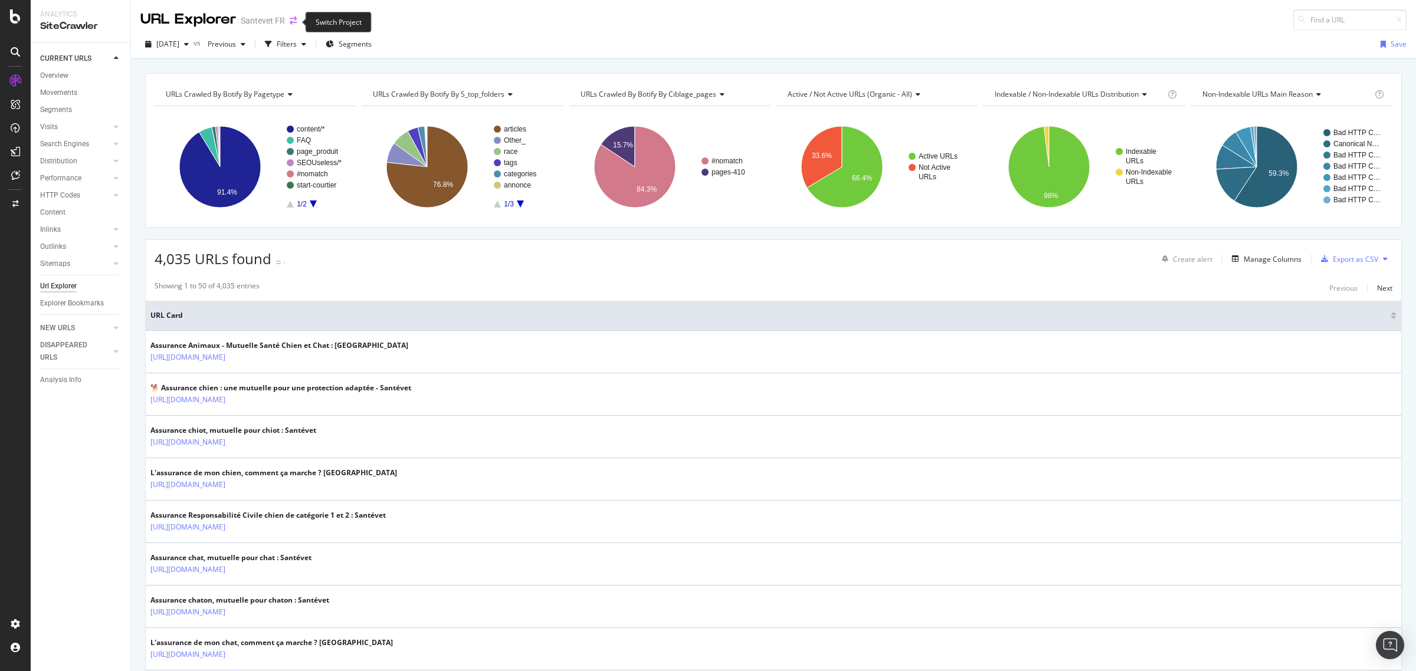
click at [291, 24] on icon "arrow-right-arrow-left" at bounding box center [293, 21] width 7 height 8
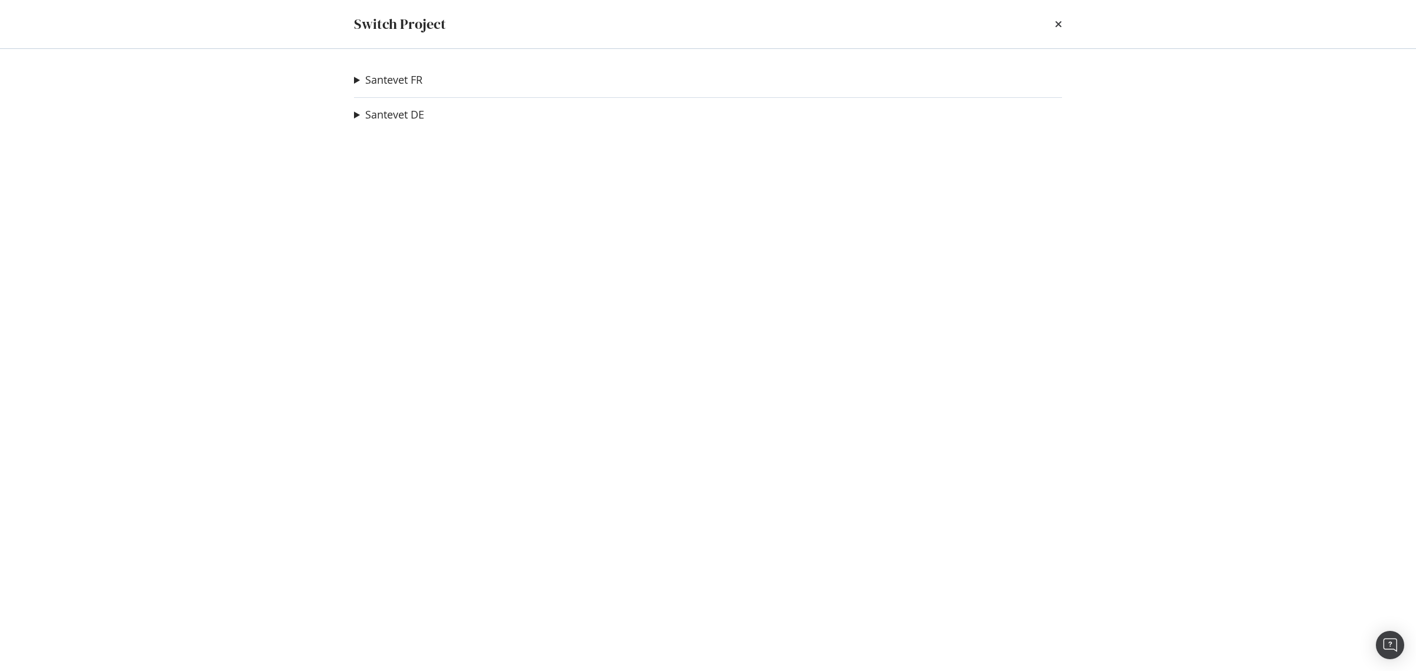
click at [358, 81] on summary "Santevet FR" at bounding box center [388, 80] width 68 height 15
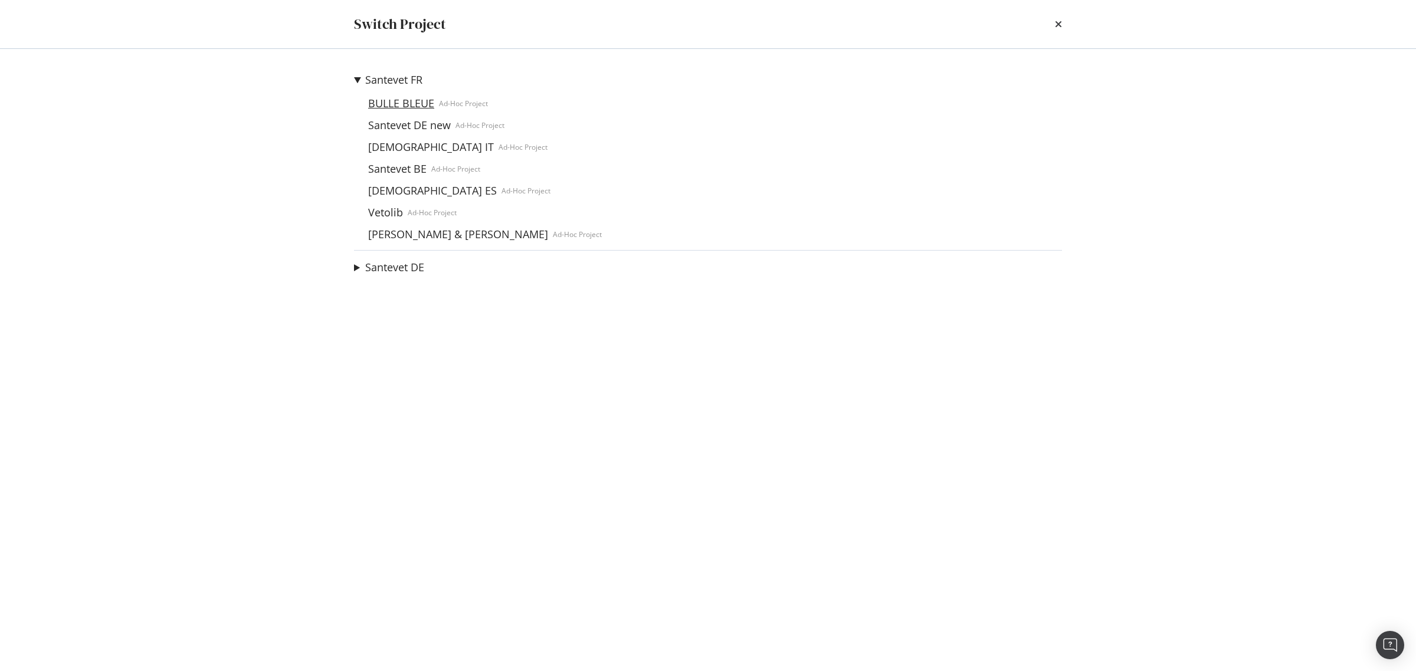
click at [385, 101] on link "BULLE BLEUE" at bounding box center [401, 103] width 76 height 12
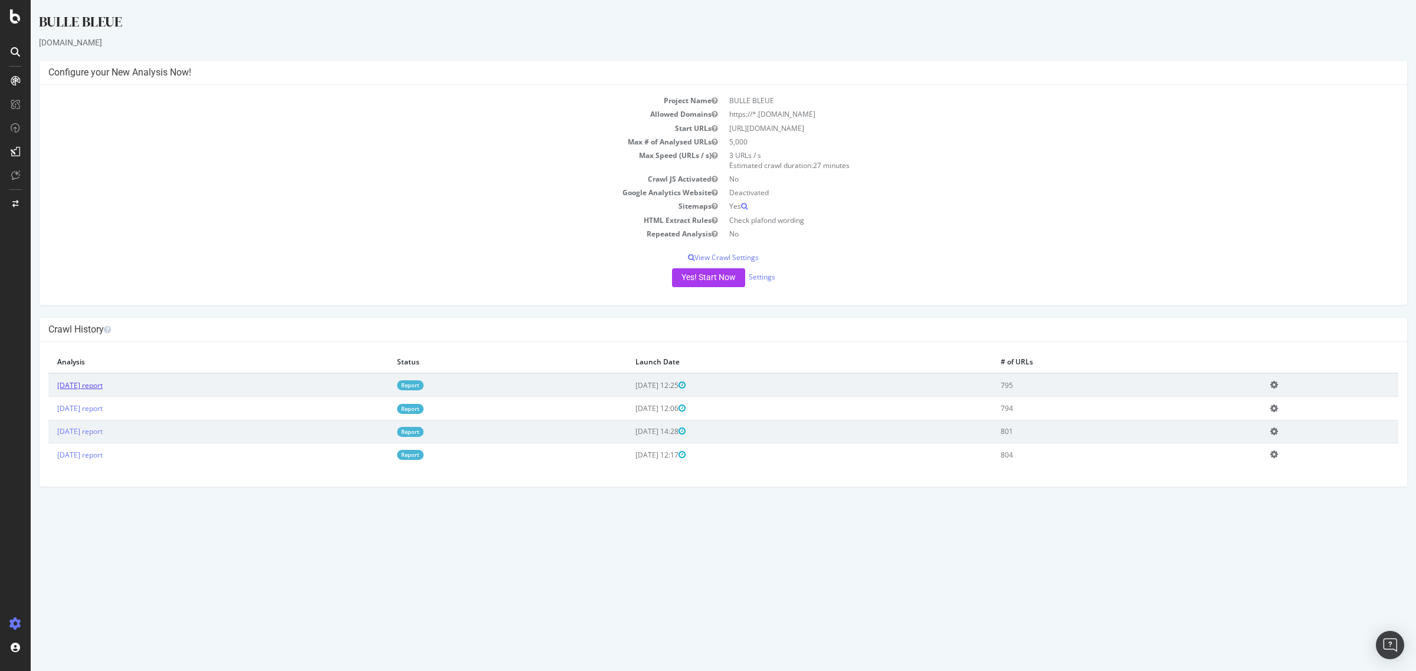
click at [102, 382] on link "2025 Sep. 16th report" at bounding box center [79, 386] width 45 height 10
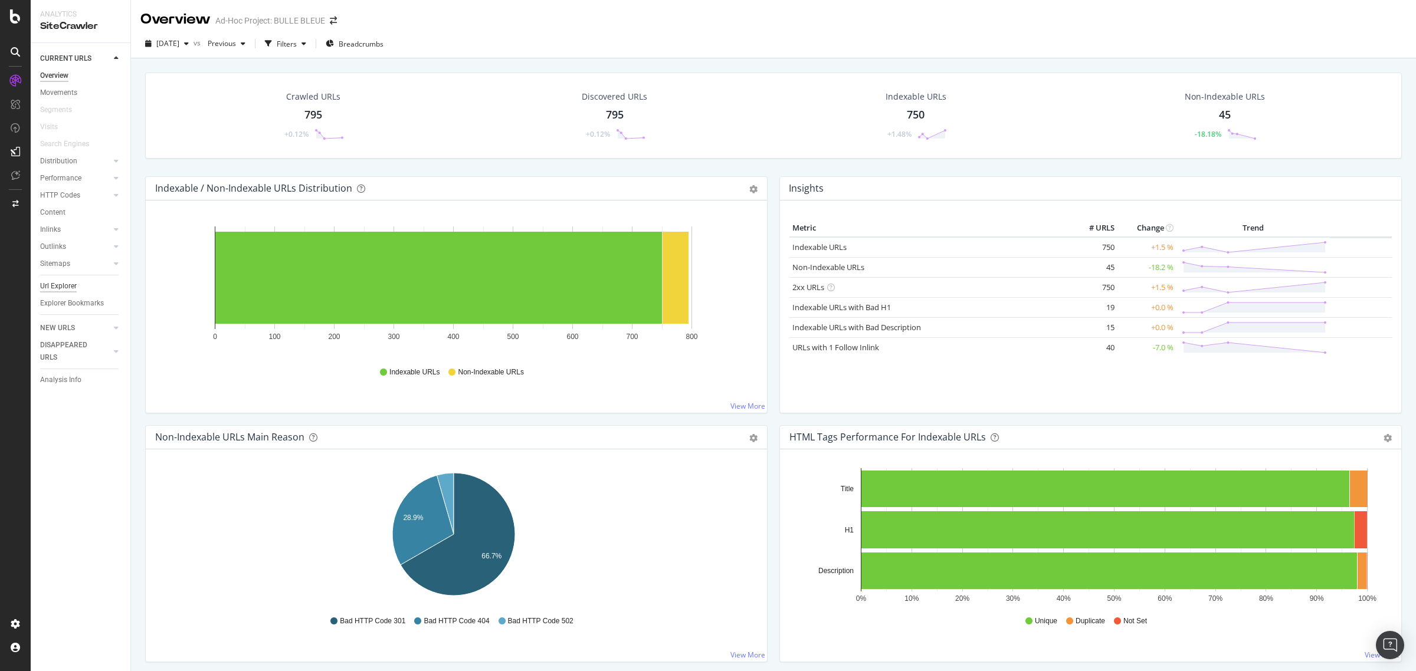
click at [72, 284] on div "Url Explorer" at bounding box center [58, 286] width 37 height 12
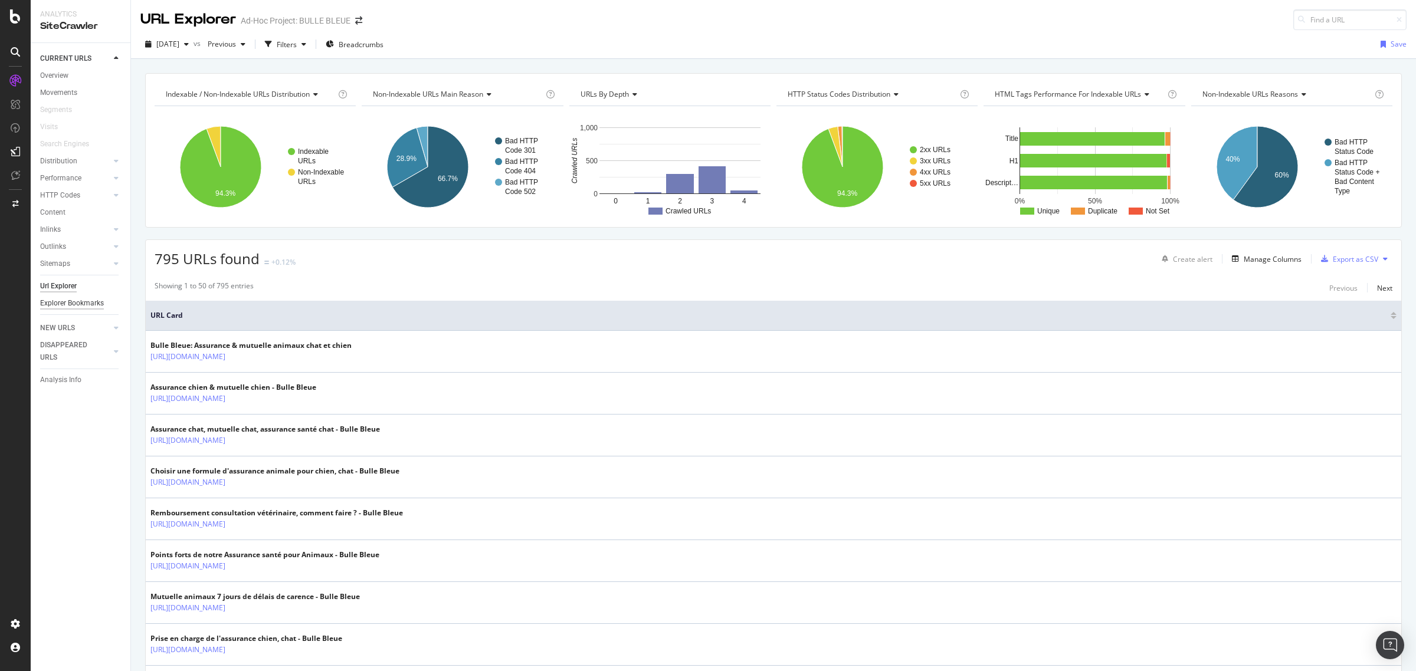
click at [83, 303] on div "Explorer Bookmarks" at bounding box center [72, 303] width 64 height 12
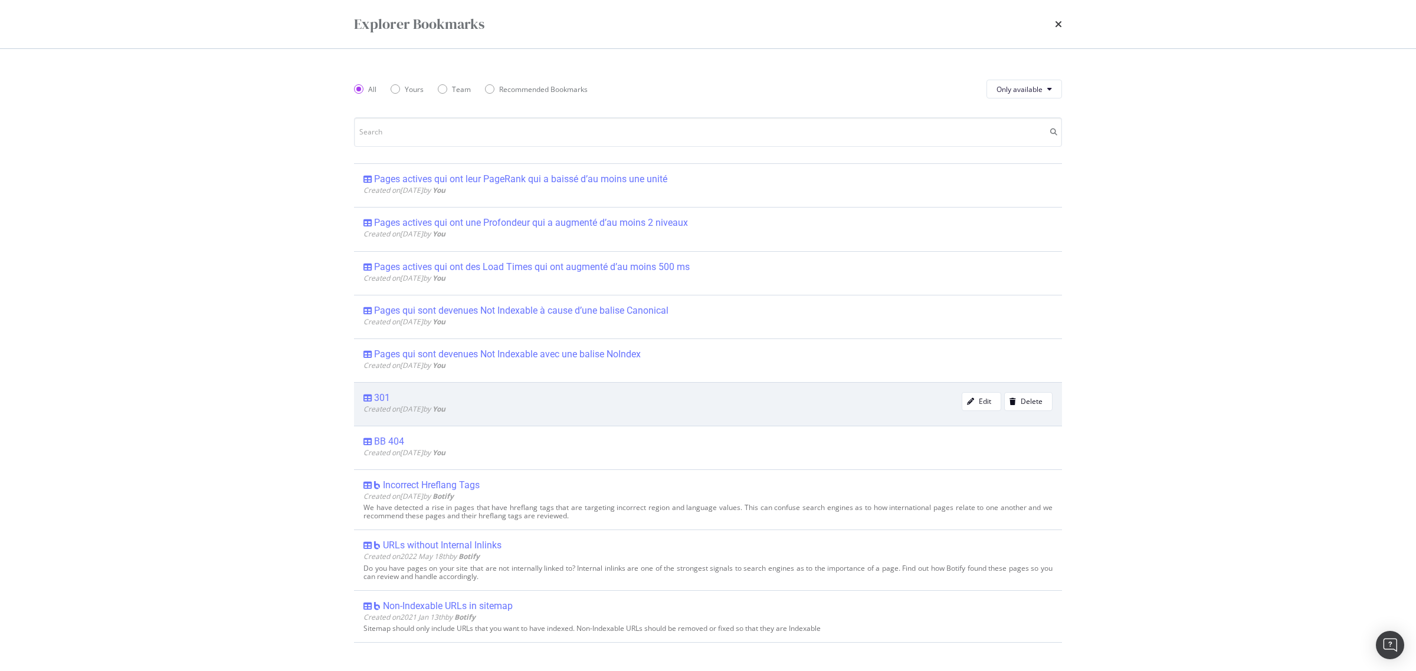
click at [382, 396] on div "301" at bounding box center [382, 398] width 16 height 12
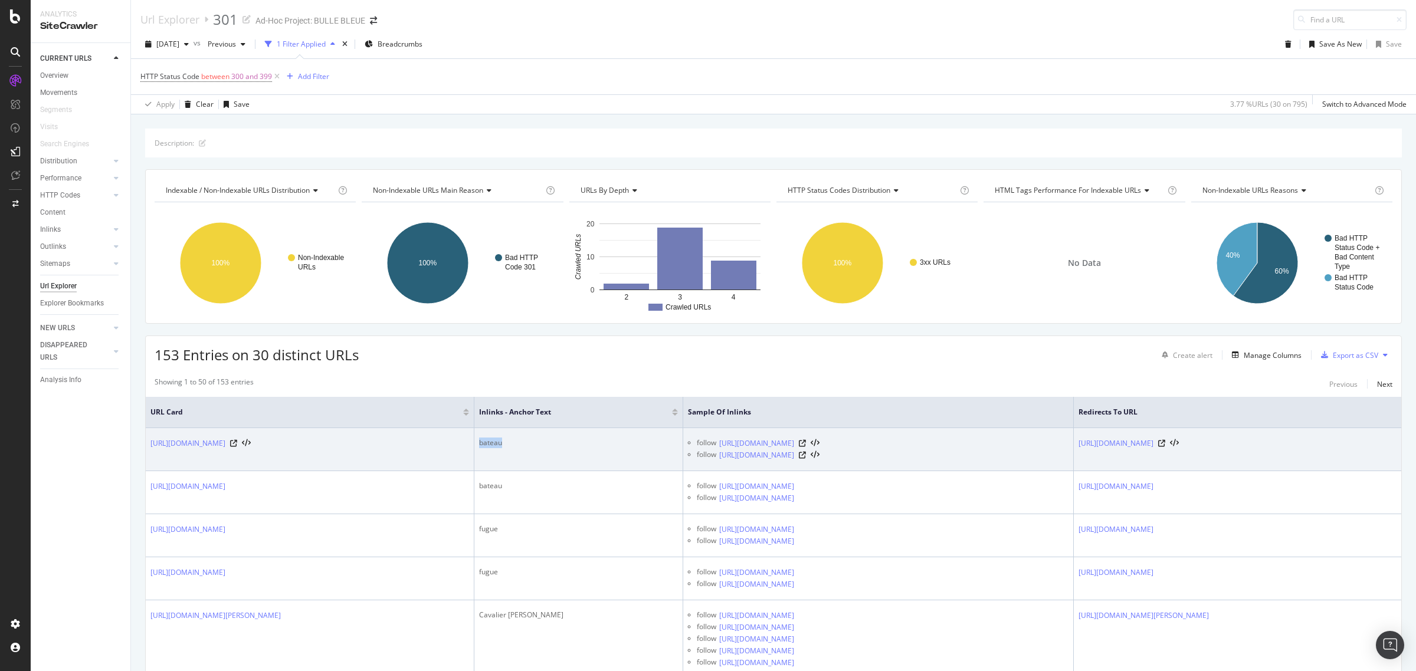
copy div "bateau"
drag, startPoint x: 558, startPoint y: 445, endPoint x: 474, endPoint y: 444, distance: 83.8
click at [479, 444] on div "bateau" at bounding box center [578, 443] width 199 height 11
click at [806, 444] on icon at bounding box center [802, 443] width 7 height 7
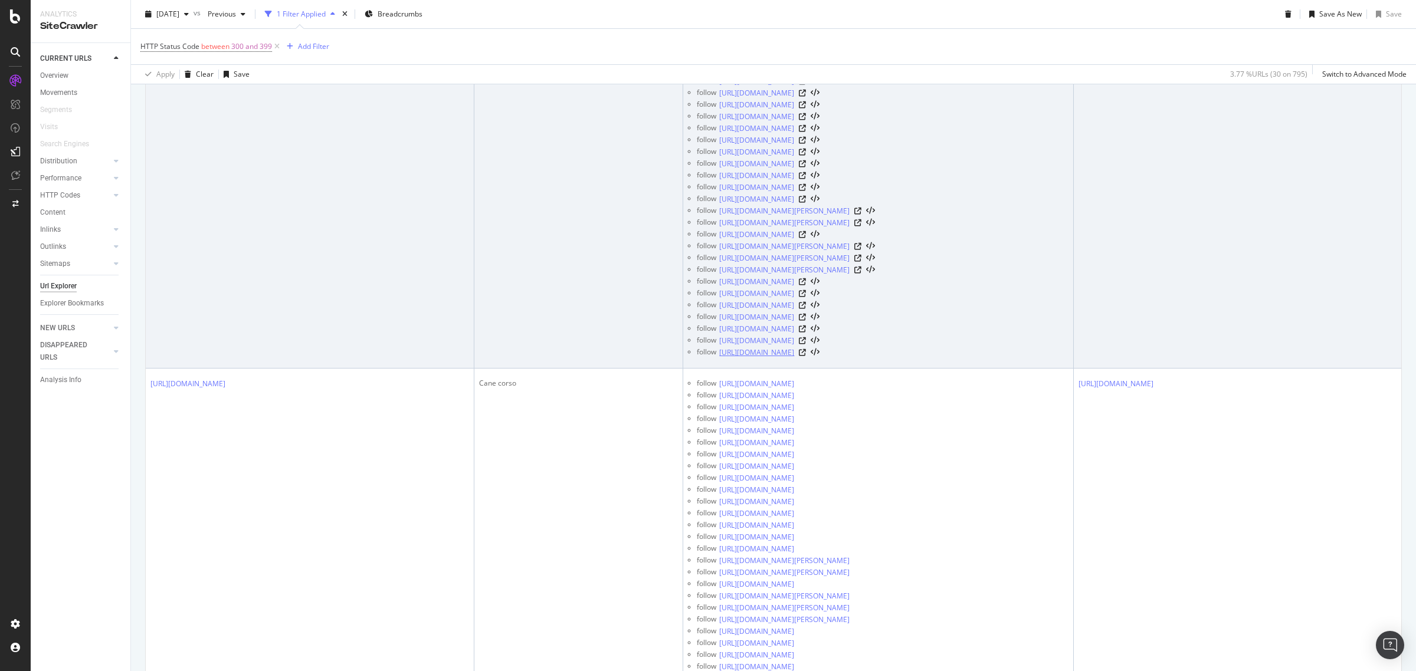
scroll to position [16100, 0]
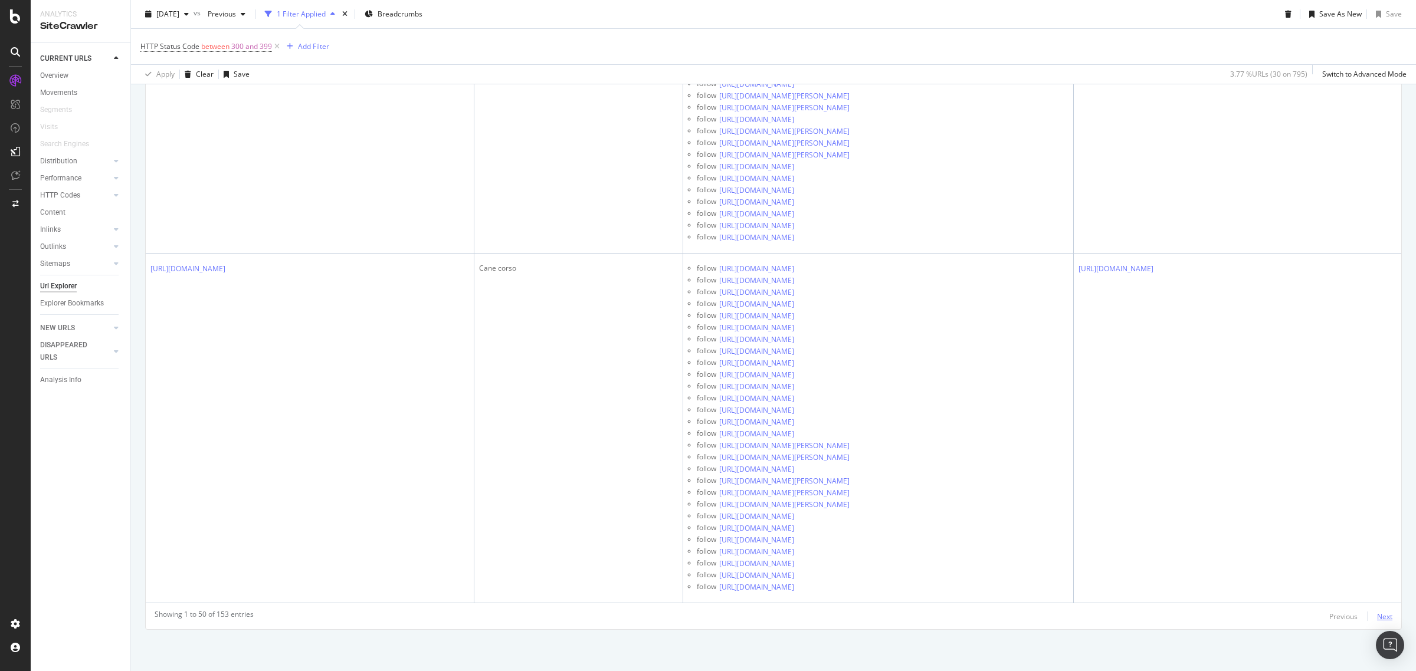
click at [1377, 614] on div "Next" at bounding box center [1384, 617] width 15 height 10
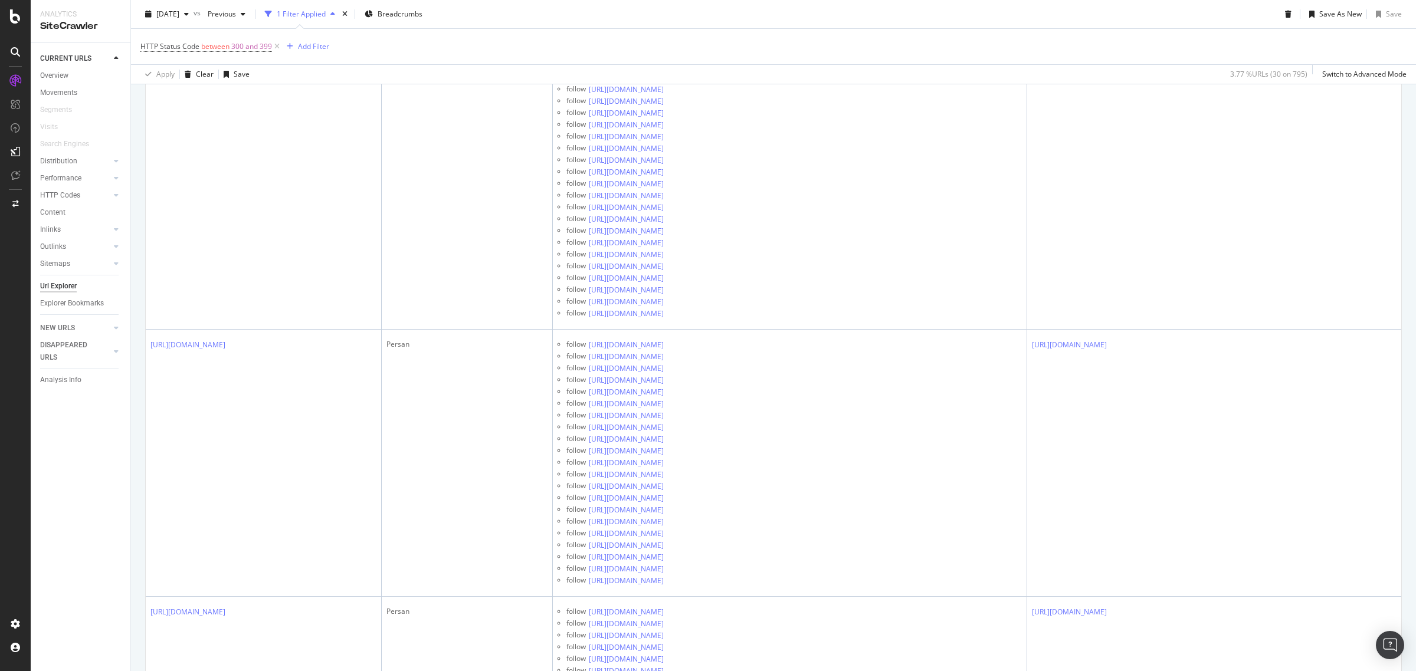
scroll to position [12866, 0]
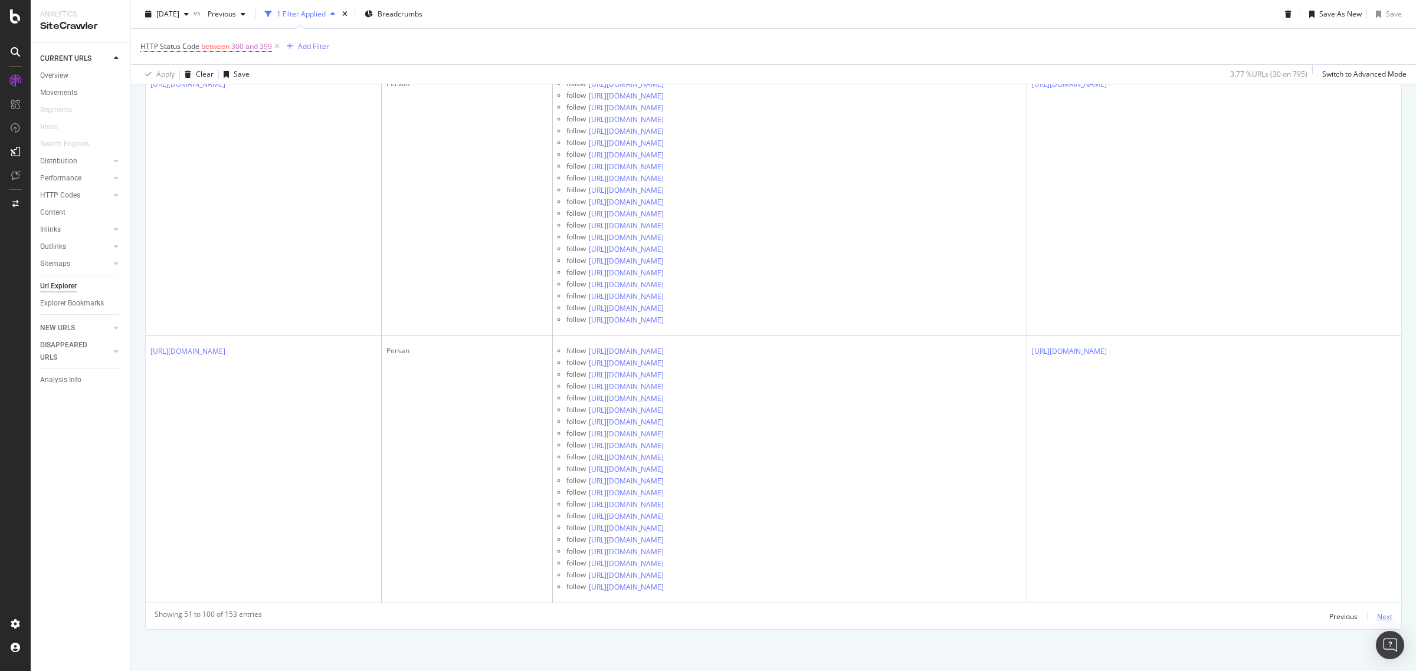
click at [1377, 617] on div "Next" at bounding box center [1384, 617] width 15 height 10
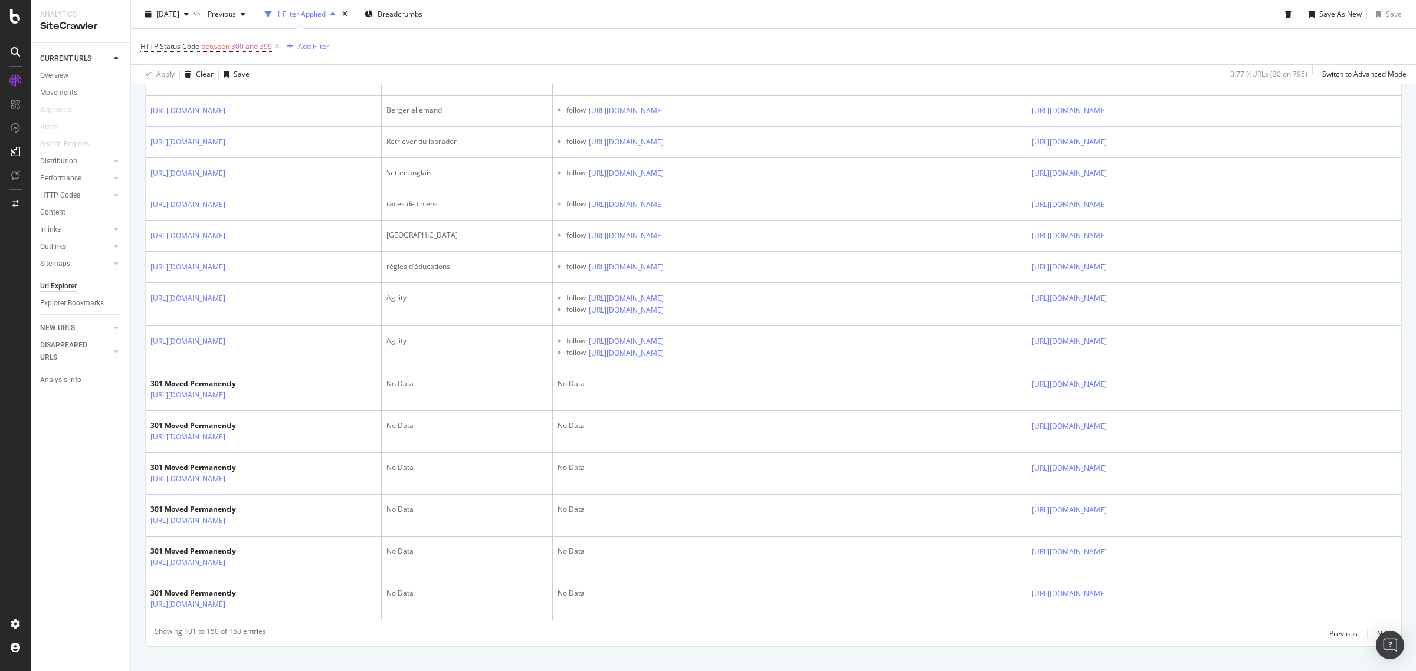
scroll to position [8656, 0]
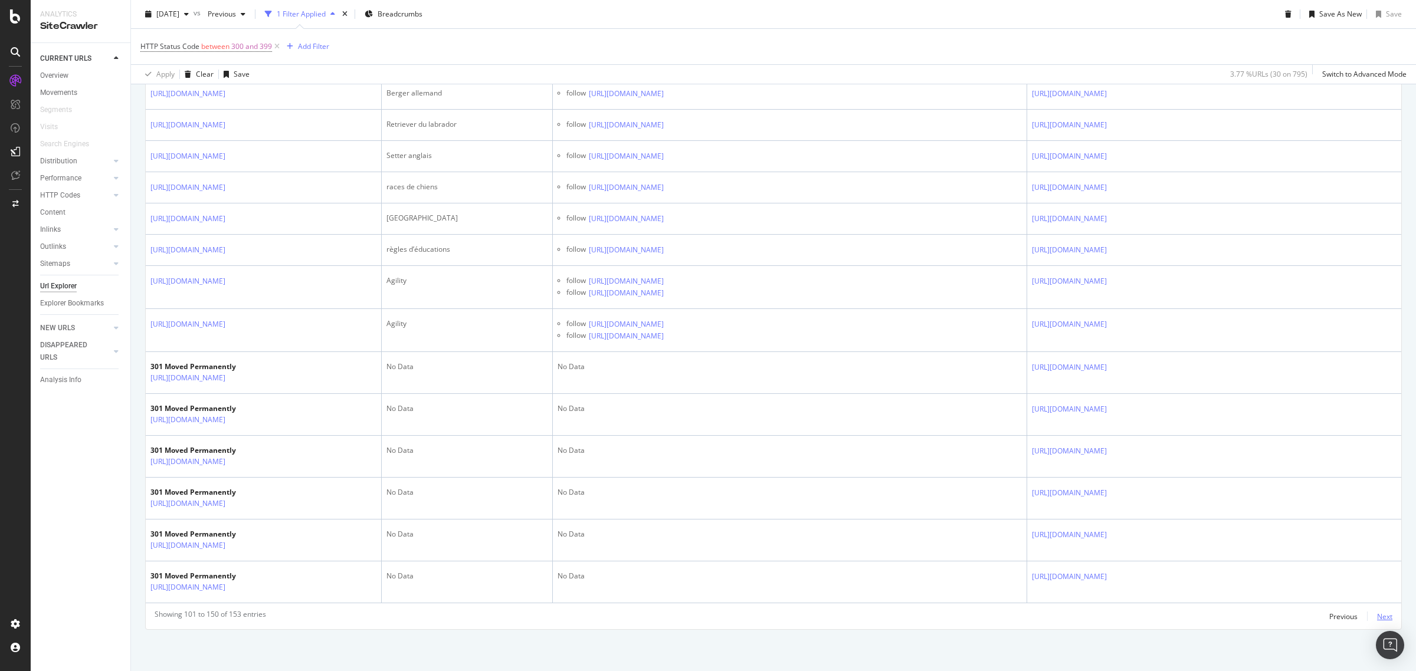
click at [1377, 617] on div "Next" at bounding box center [1384, 617] width 15 height 10
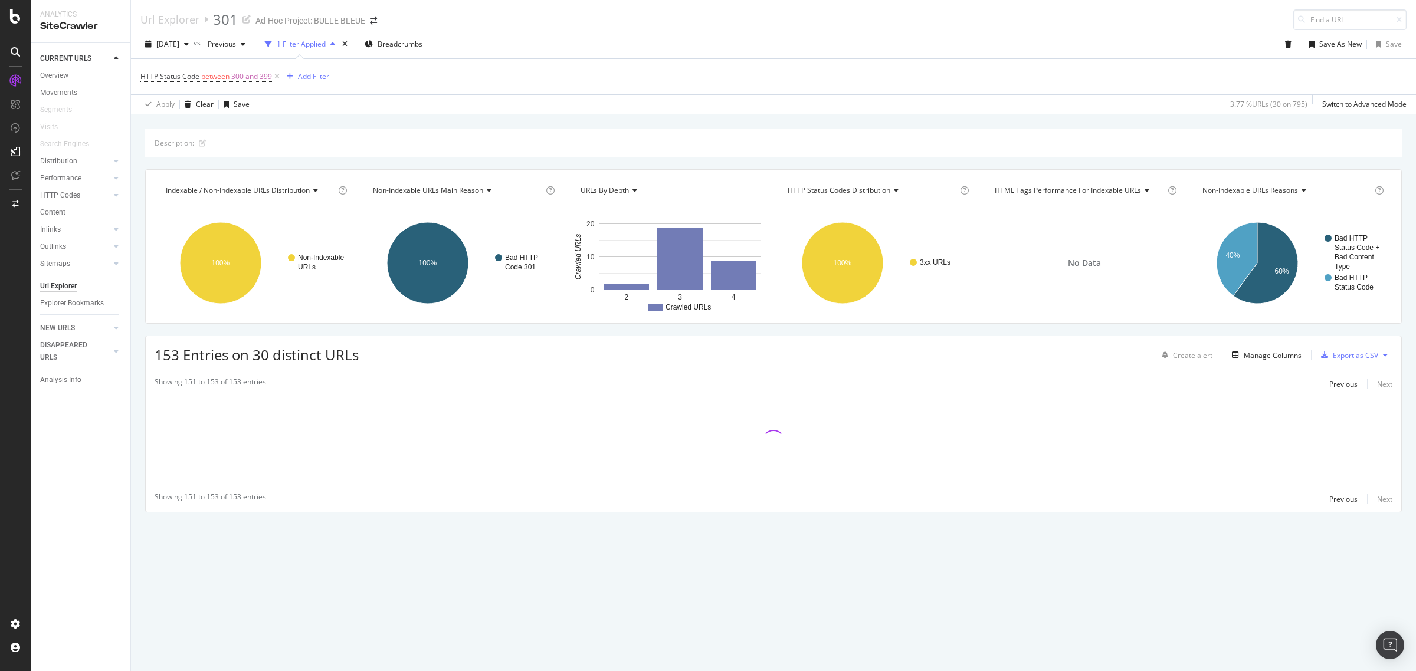
scroll to position [0, 0]
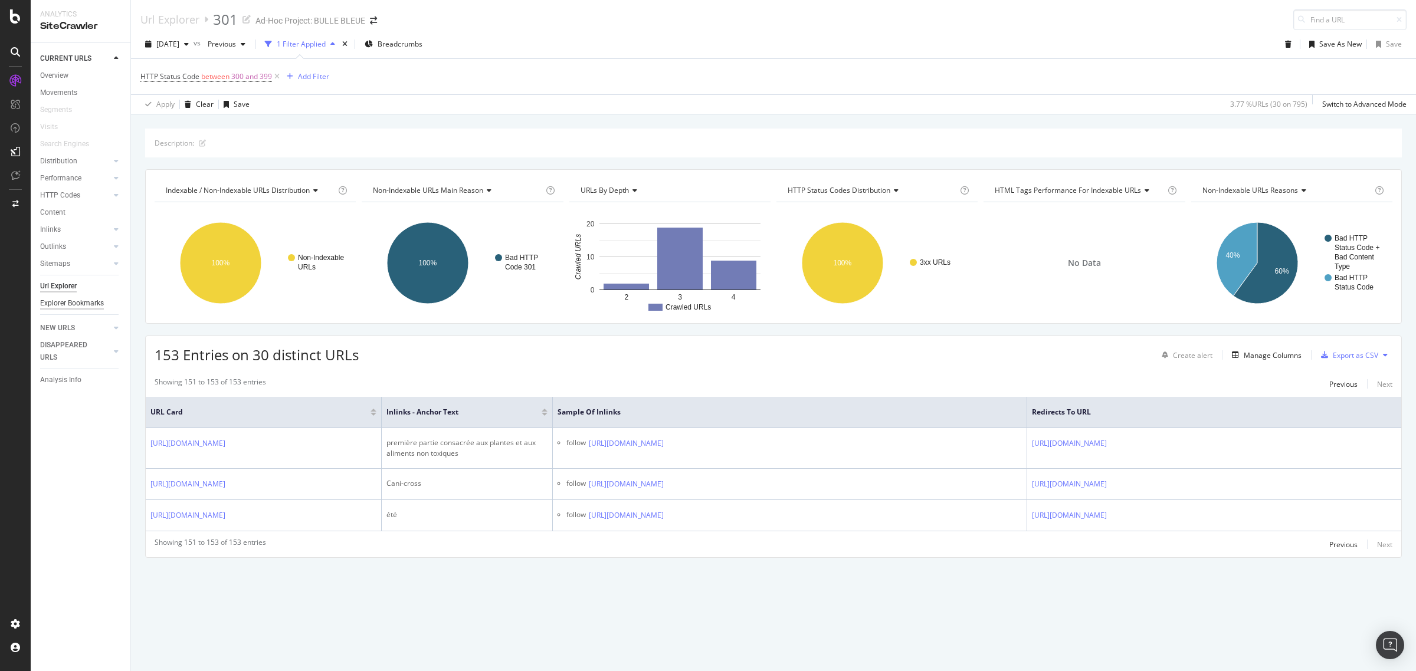
click at [86, 304] on div "Explorer Bookmarks" at bounding box center [72, 303] width 64 height 12
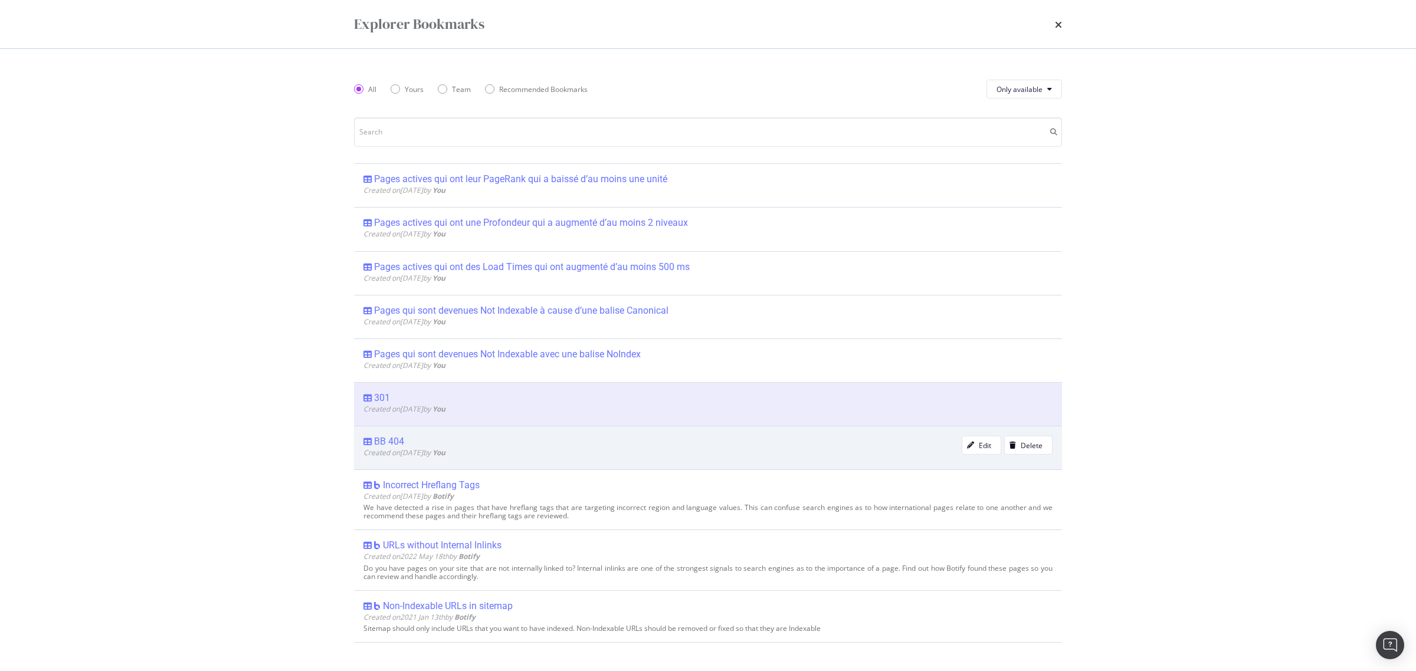
click at [395, 435] on div "BB 404 Created on 2024 Nov 6th by You Edit Delete" at bounding box center [708, 448] width 708 height 44
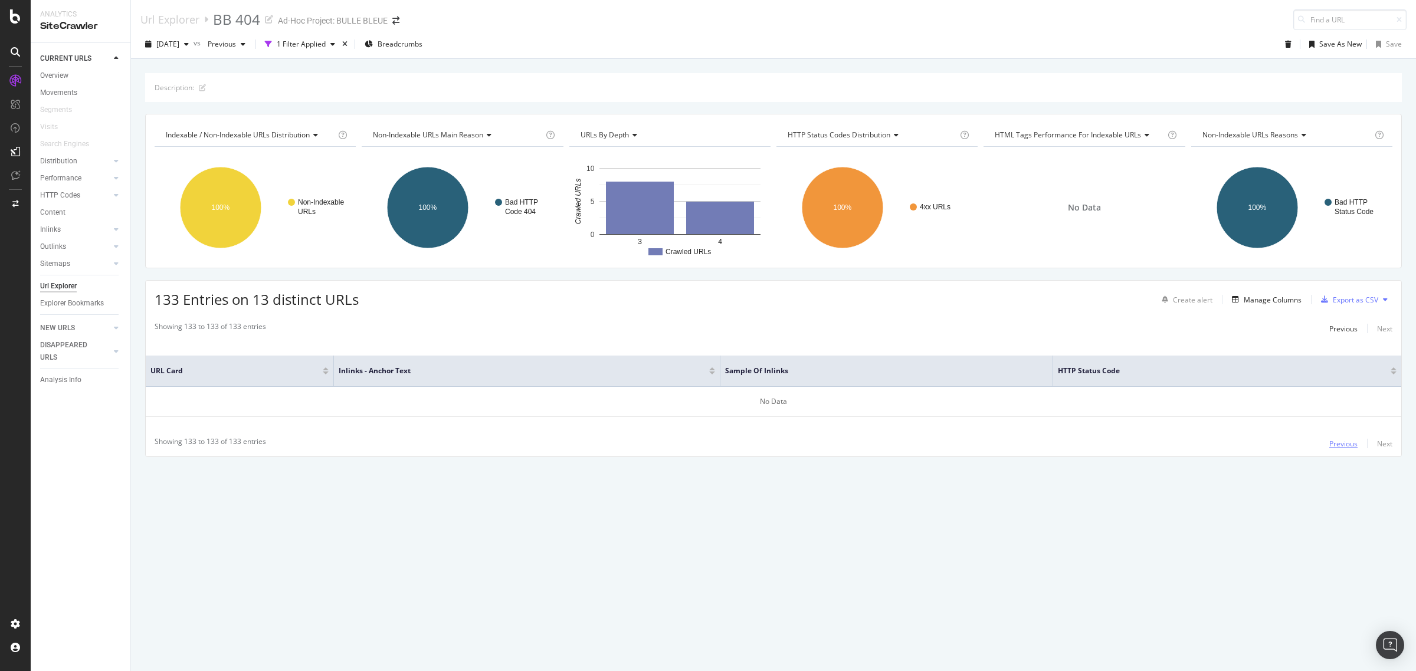
click at [1337, 449] on div "Previous" at bounding box center [1343, 444] width 28 height 10
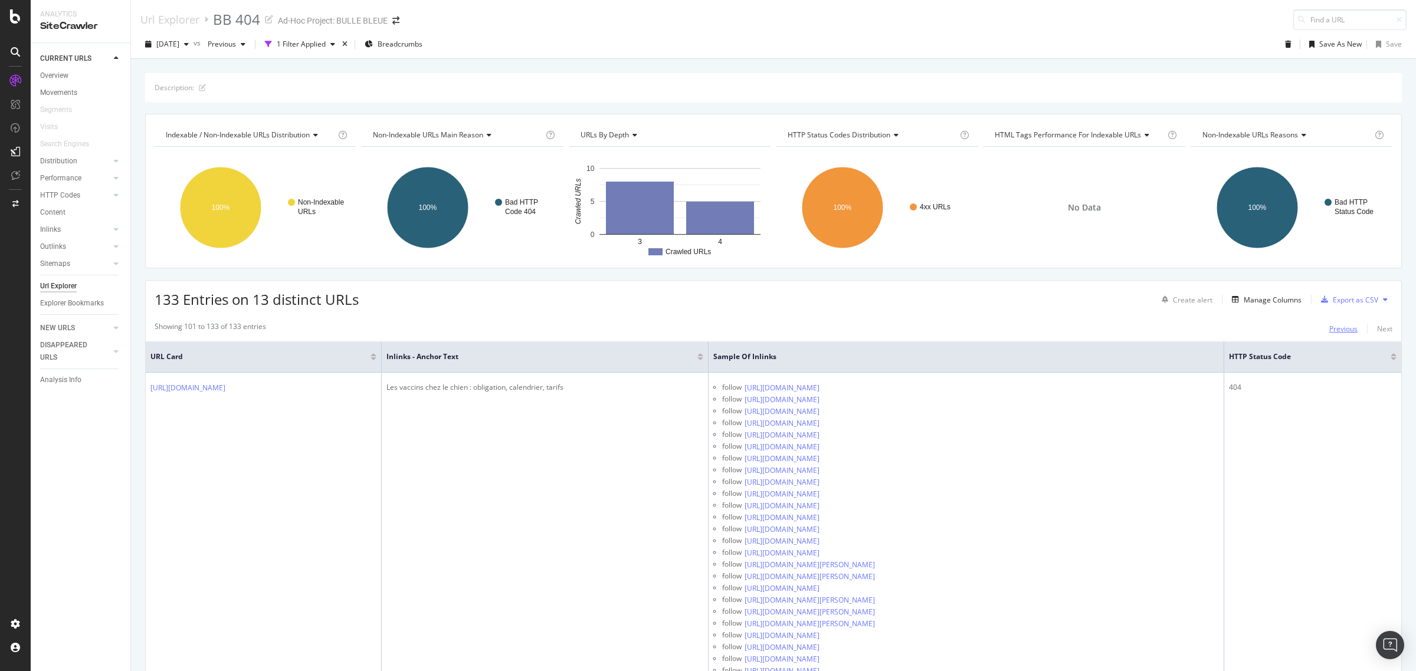
click at [1329, 328] on div "Previous" at bounding box center [1343, 329] width 28 height 10
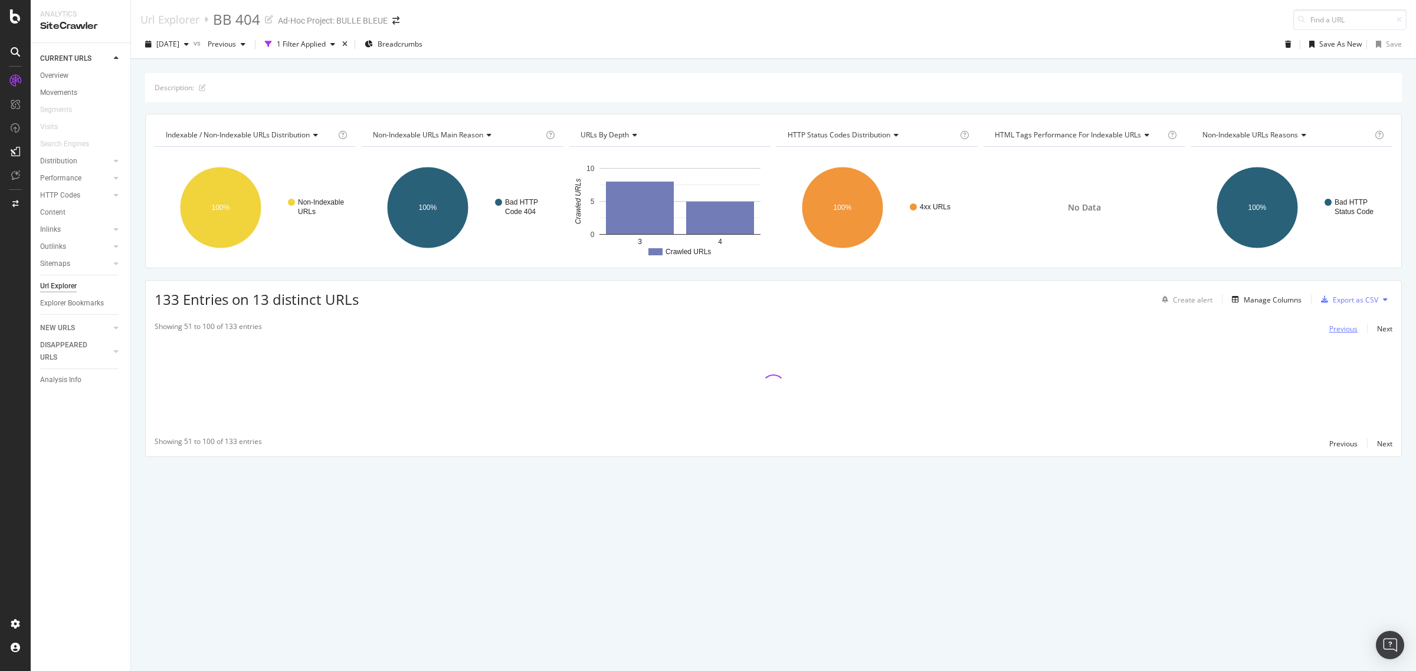
click at [1336, 328] on div "Previous" at bounding box center [1343, 329] width 28 height 10
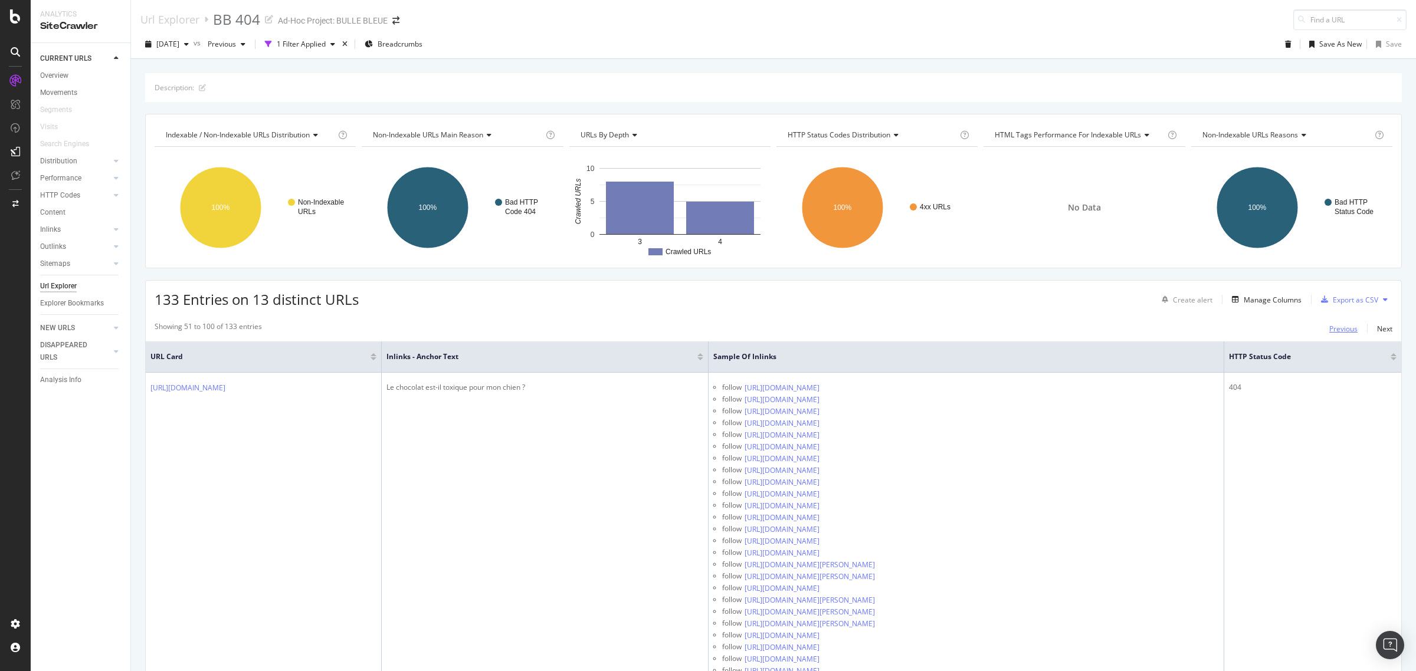
click at [1336, 328] on div "Previous" at bounding box center [1343, 329] width 28 height 10
click at [1329, 328] on div "Previous" at bounding box center [1343, 329] width 28 height 10
click at [1331, 329] on div "Previous" at bounding box center [1343, 329] width 28 height 10
click at [1329, 330] on div "Previous" at bounding box center [1343, 329] width 28 height 10
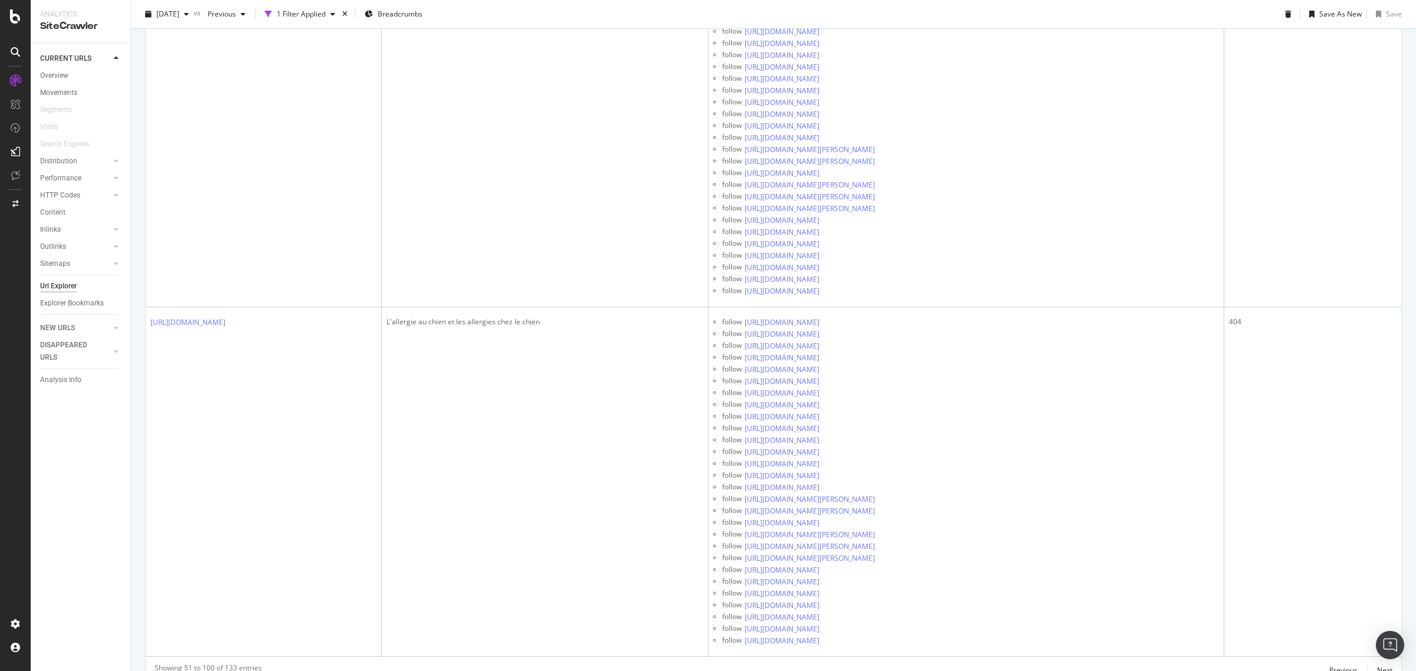
scroll to position [17271, 0]
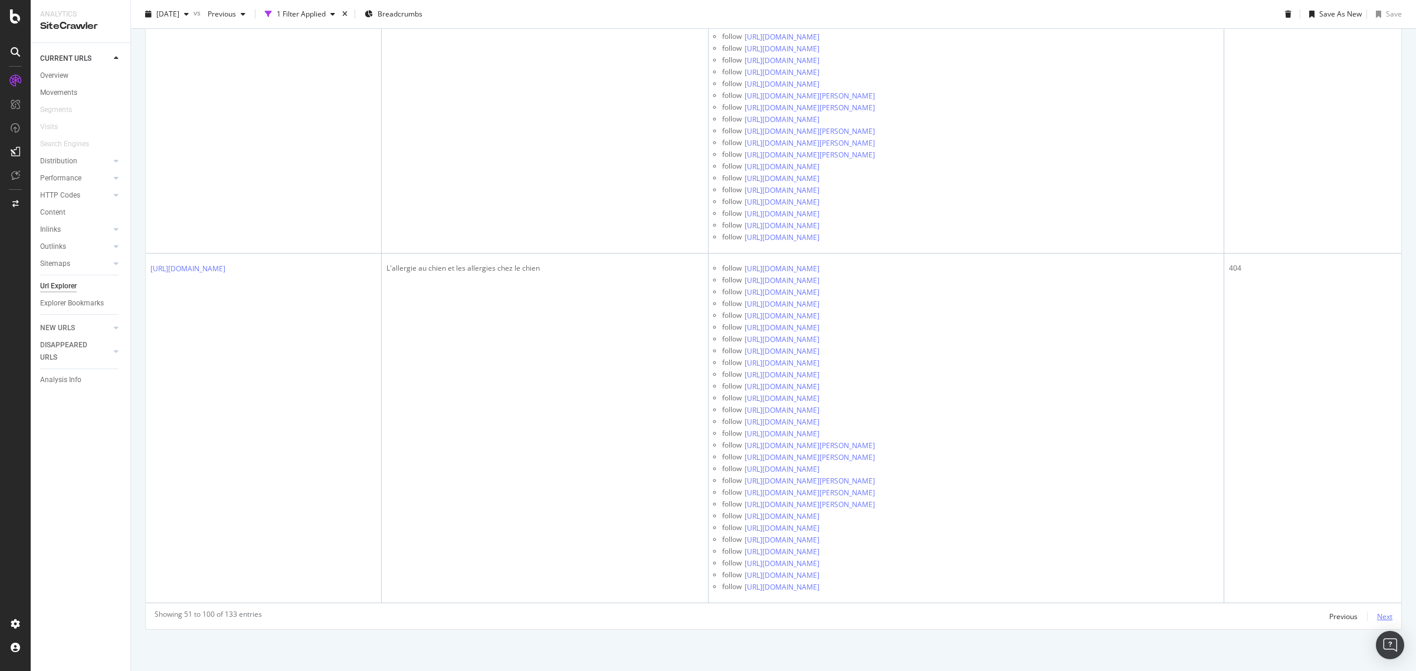
click at [1377, 618] on div "Next" at bounding box center [1384, 617] width 15 height 10
click at [1377, 617] on div "Next" at bounding box center [1384, 617] width 15 height 10
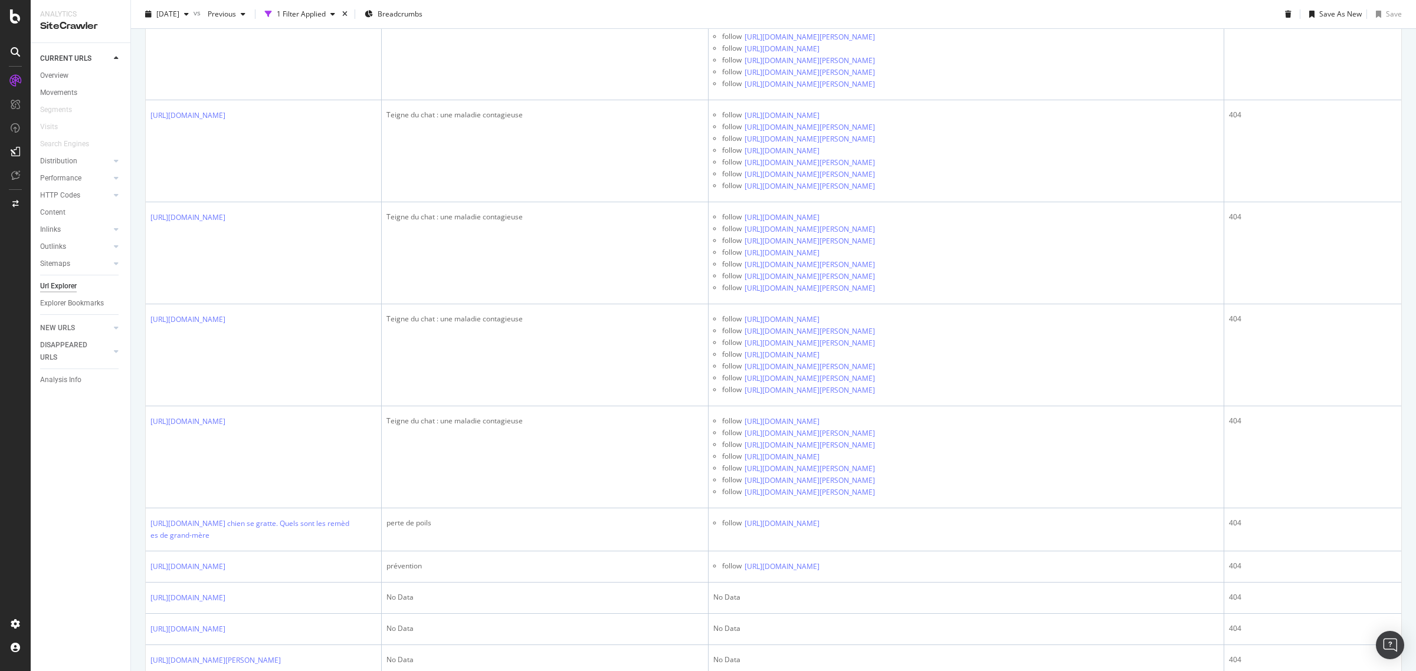
scroll to position [5656, 0]
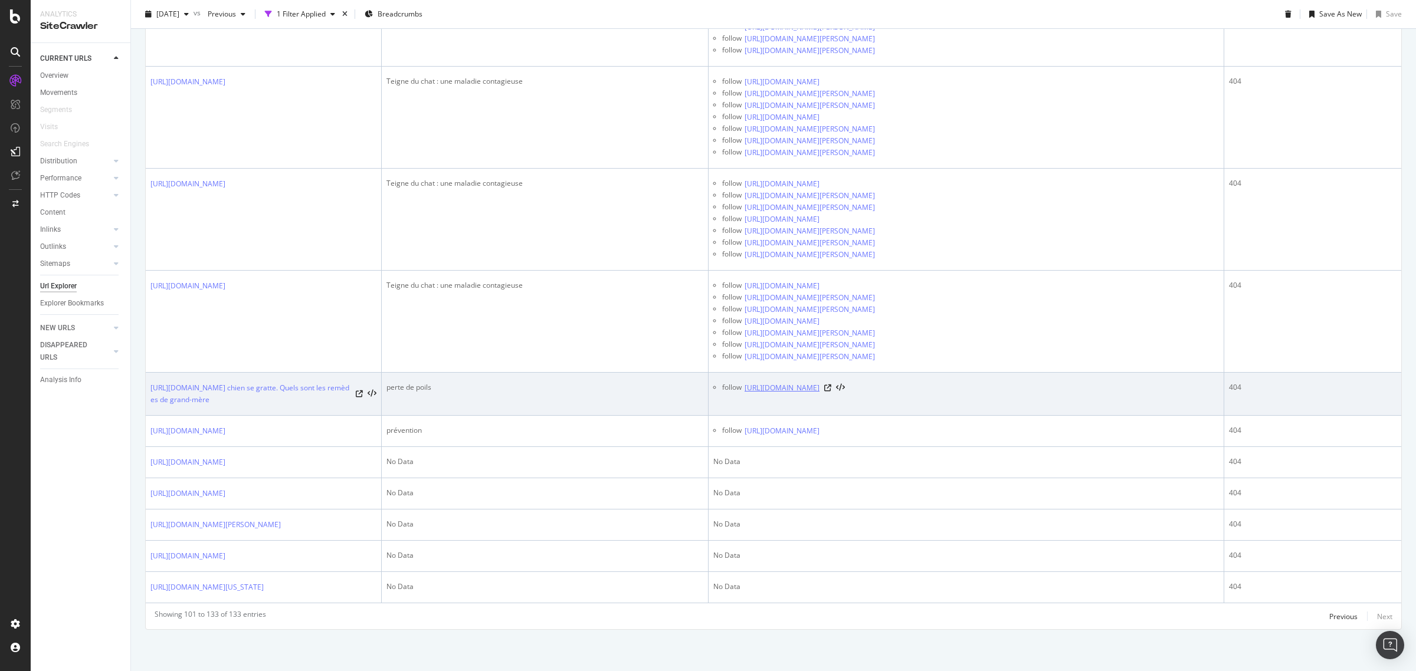
drag, startPoint x: 1071, startPoint y: 366, endPoint x: 859, endPoint y: 365, distance: 212.4
click at [859, 382] on div "follow https://www.bullebleue.fr/articles/mon-chien-se-gratte-quels-sont-remede…" at bounding box center [970, 388] width 497 height 12
copy div "mon-chien-se-gratte-quels-sont-remedes-grand-mere"
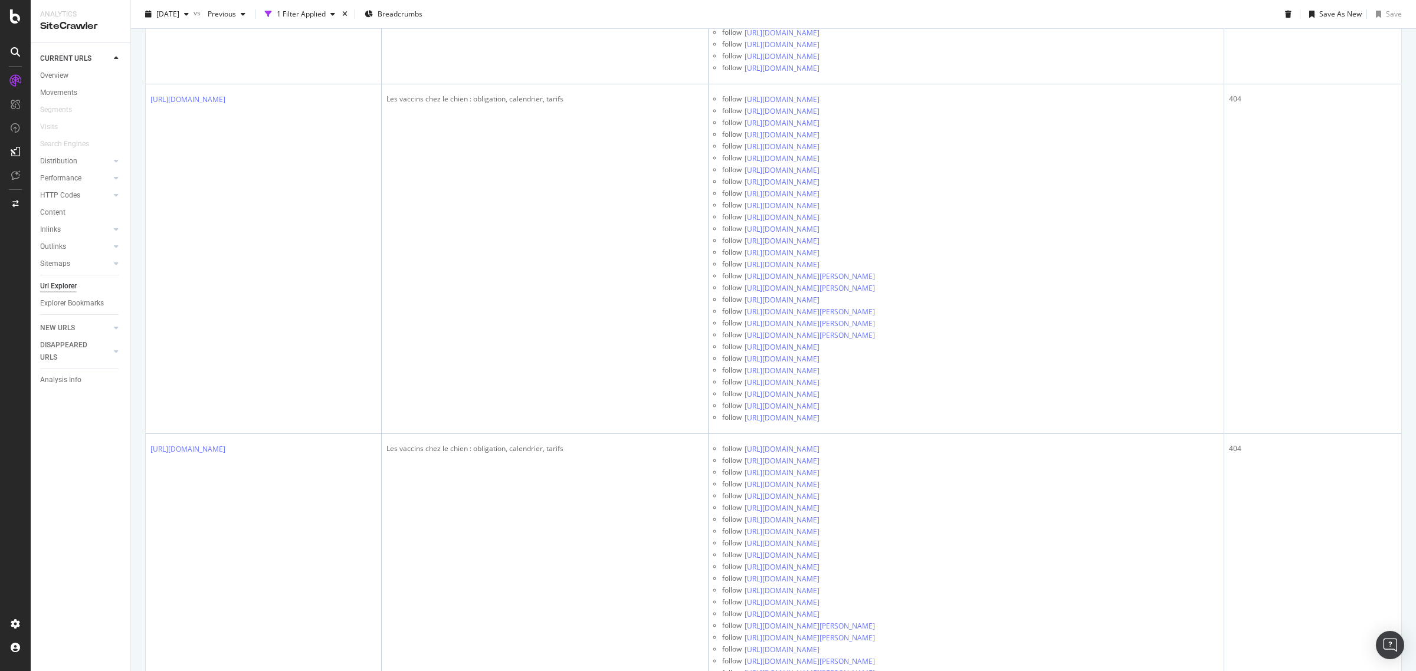
scroll to position [0, 0]
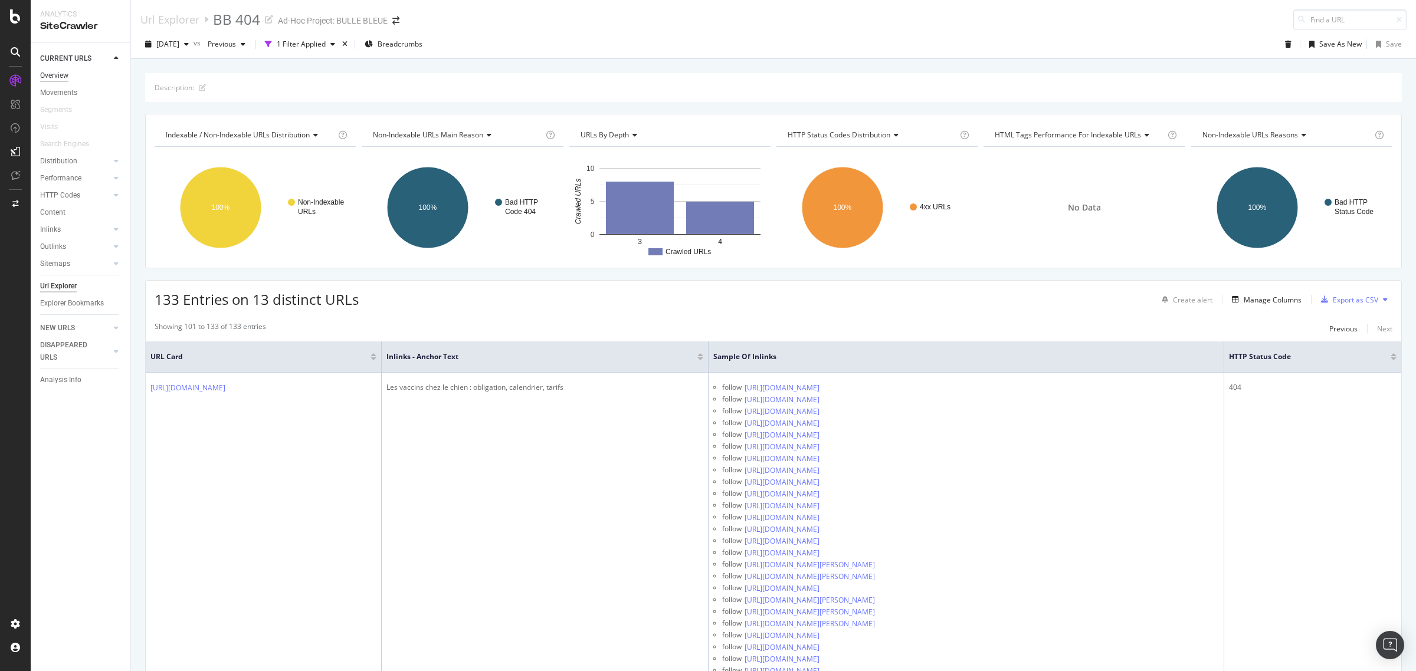
click at [68, 76] on div "Overview" at bounding box center [54, 76] width 28 height 12
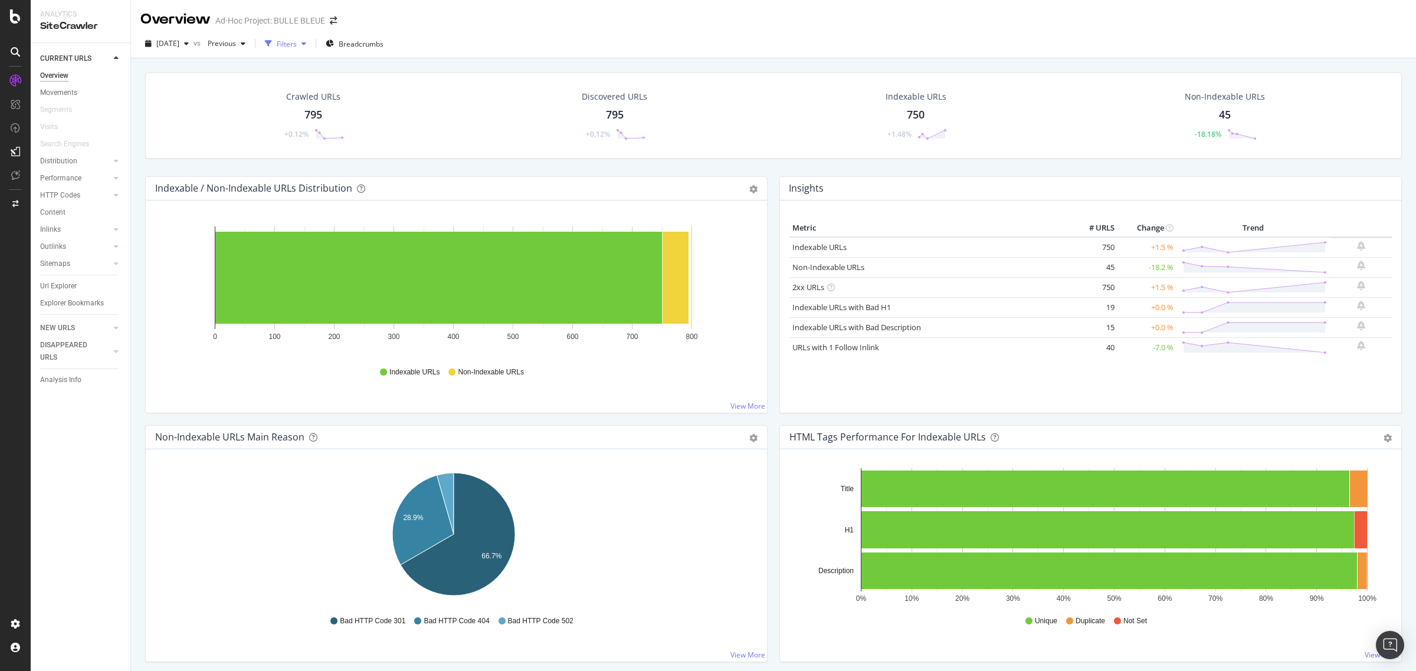
click at [297, 42] on div "Filters" at bounding box center [287, 44] width 20 height 10
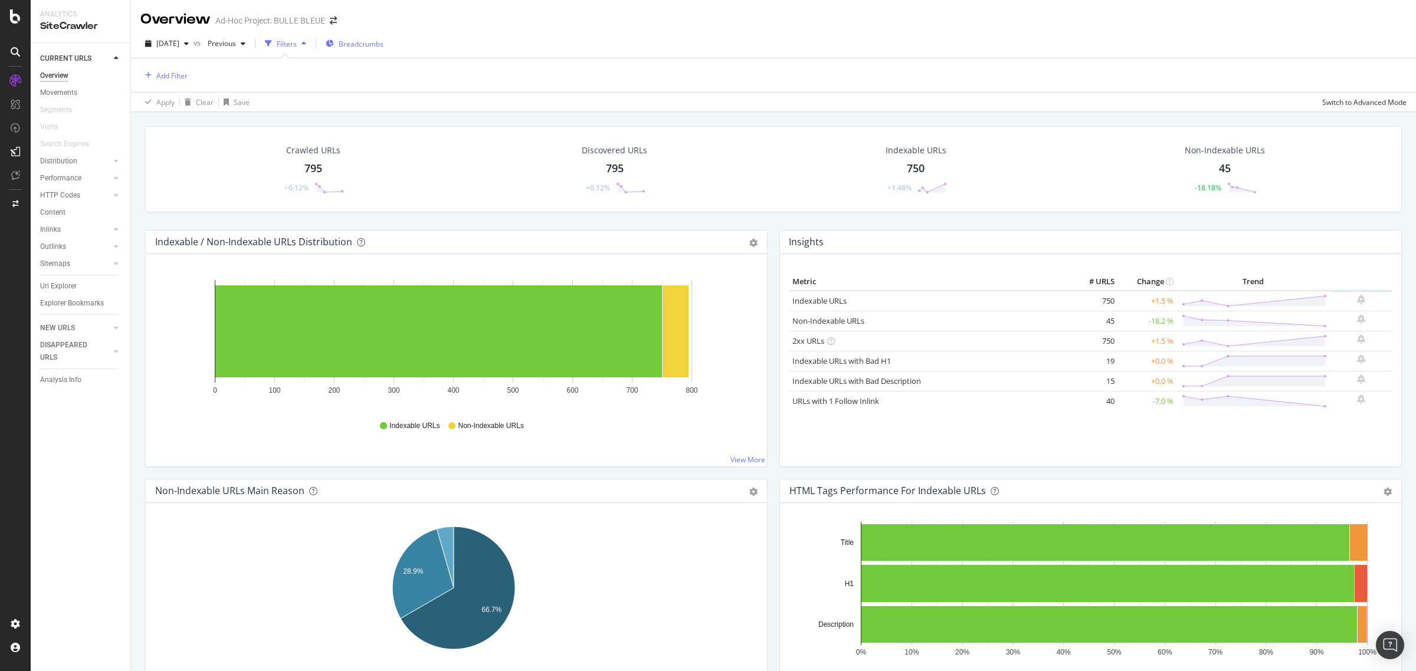
click at [371, 42] on span "Breadcrumbs" at bounding box center [361, 44] width 45 height 10
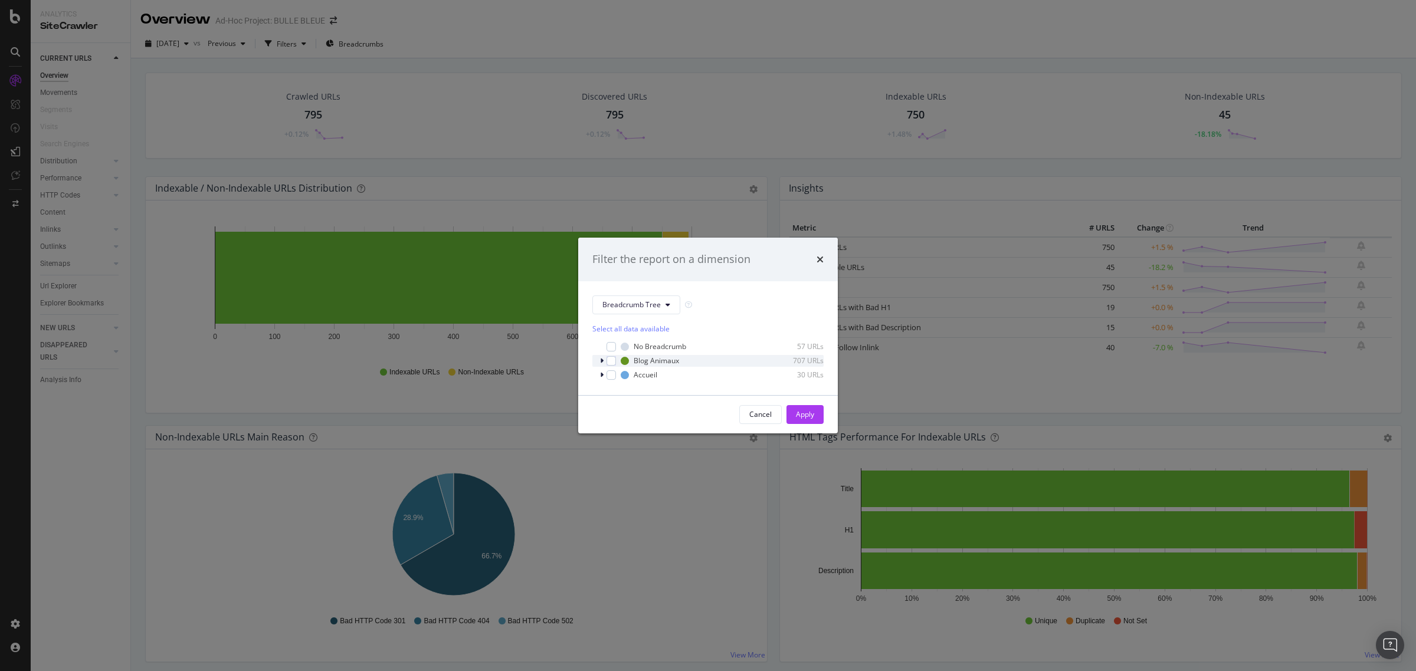
click at [601, 361] on icon "modal" at bounding box center [602, 361] width 4 height 7
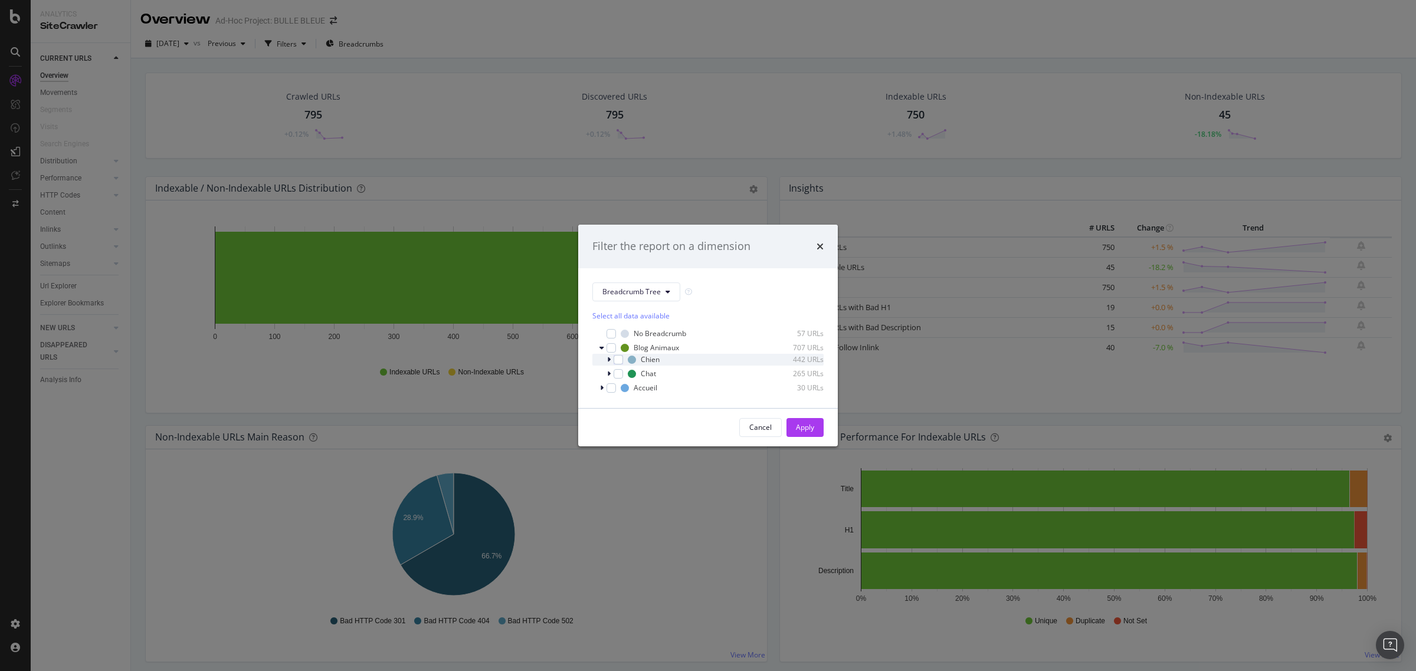
click at [607, 362] on icon "modal" at bounding box center [609, 359] width 4 height 7
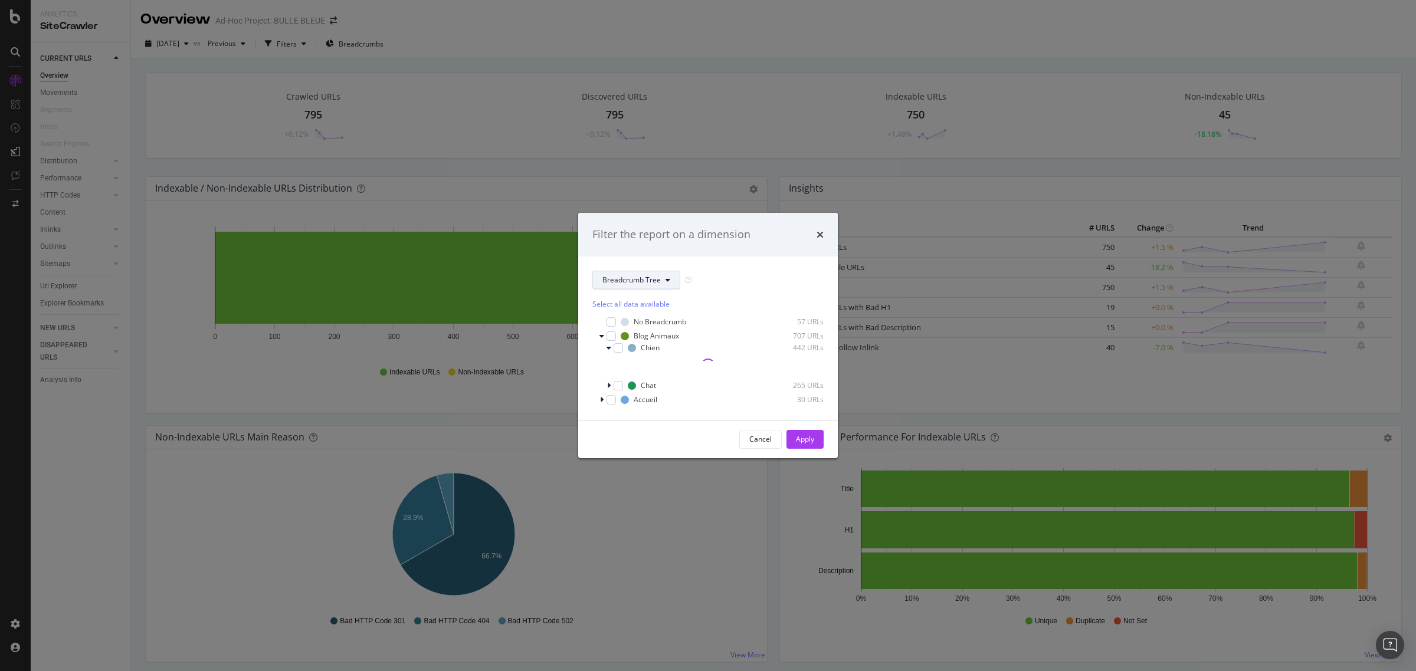
click at [661, 283] on button "Breadcrumb Tree" at bounding box center [636, 280] width 88 height 19
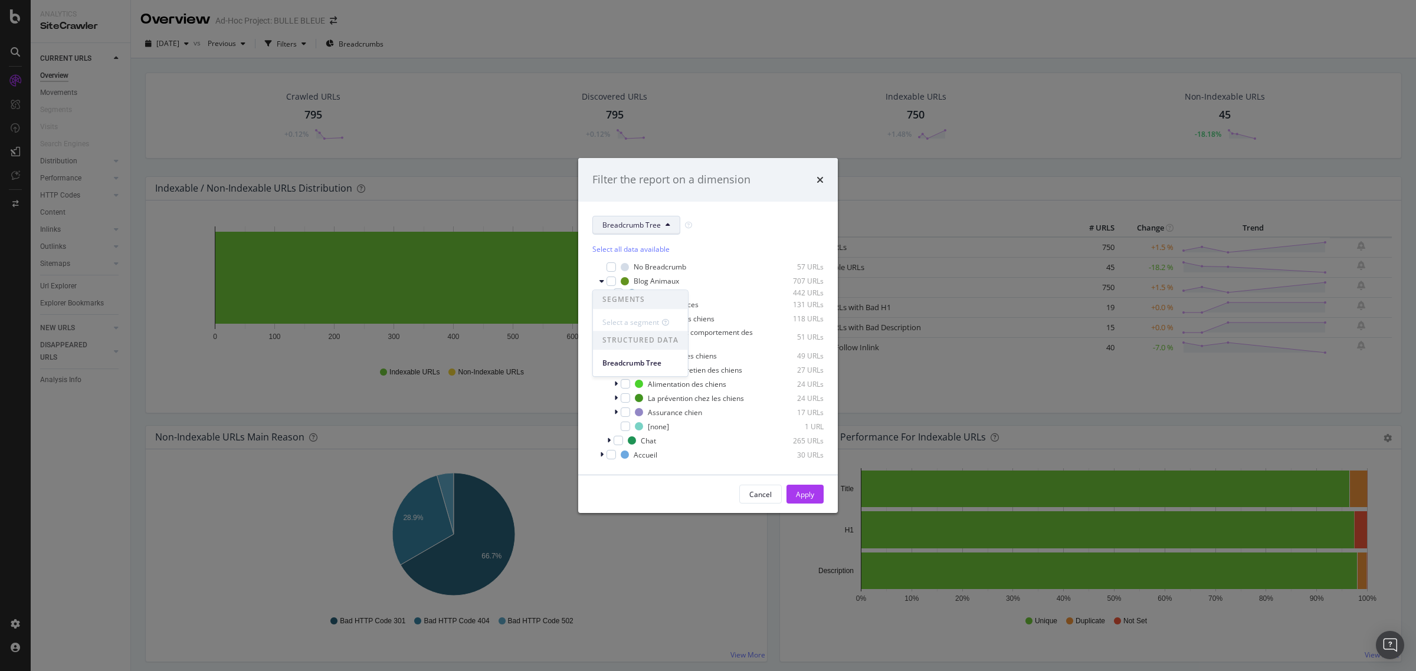
click at [697, 482] on div "Cancel Apply" at bounding box center [708, 495] width 260 height 38
